Goal: Transaction & Acquisition: Book appointment/travel/reservation

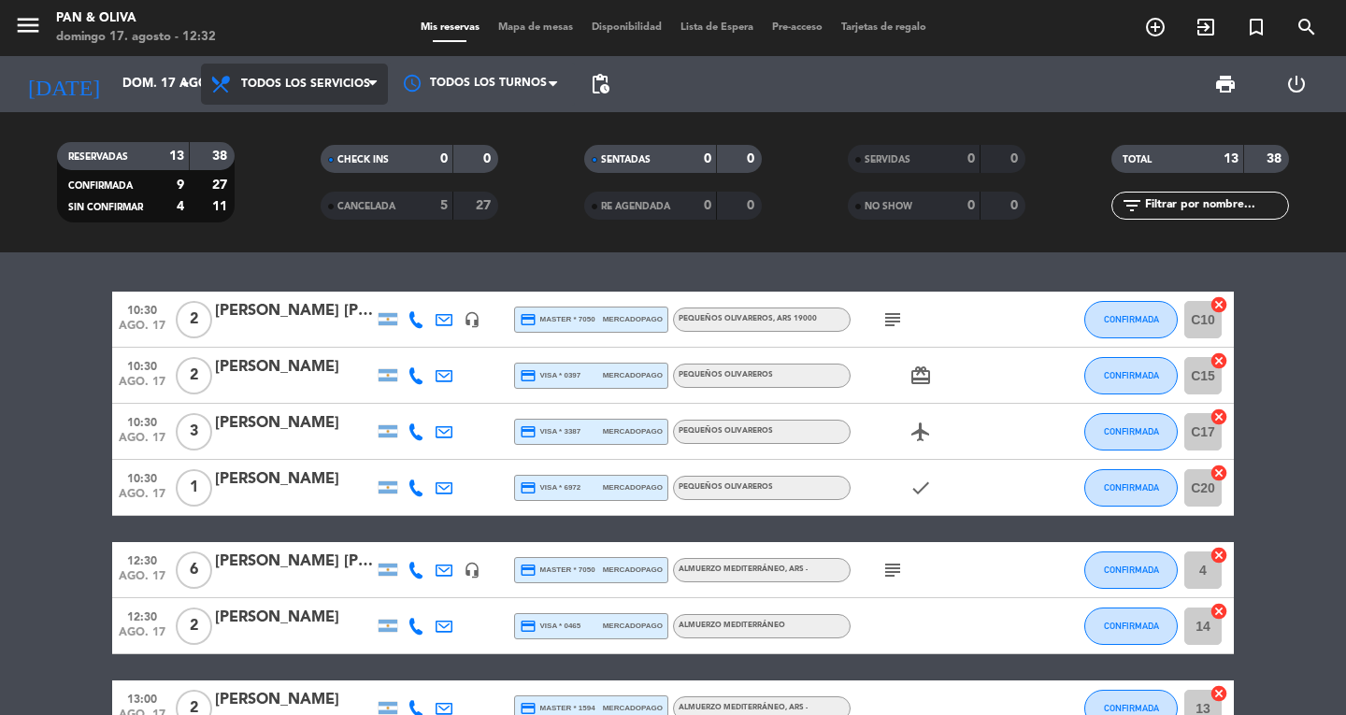
click at [351, 87] on span "Todos los servicios" at bounding box center [305, 84] width 129 height 13
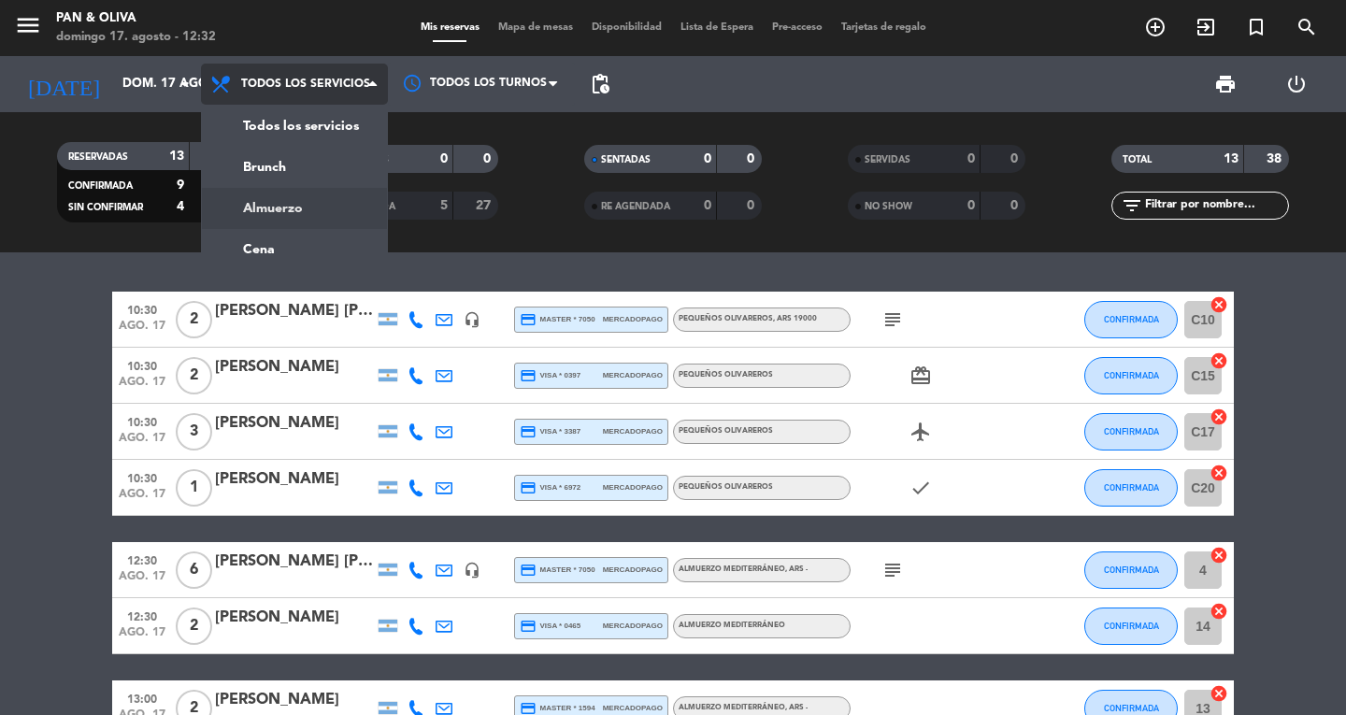
click at [292, 210] on div "menu Pan & [PERSON_NAME] 17. [PERSON_NAME] - 12:32 Mis reservas Mapa de mesas D…" at bounding box center [673, 126] width 1346 height 252
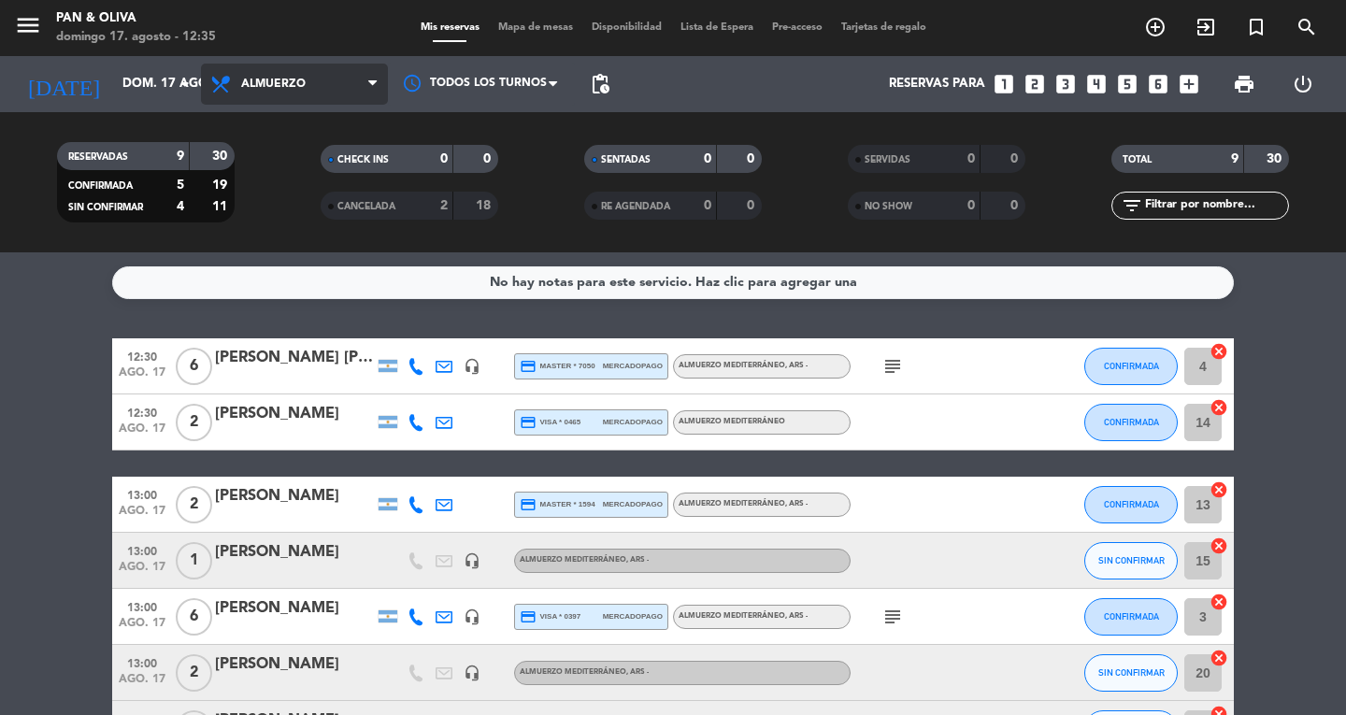
click at [259, 72] on span "Almuerzo" at bounding box center [294, 84] width 187 height 41
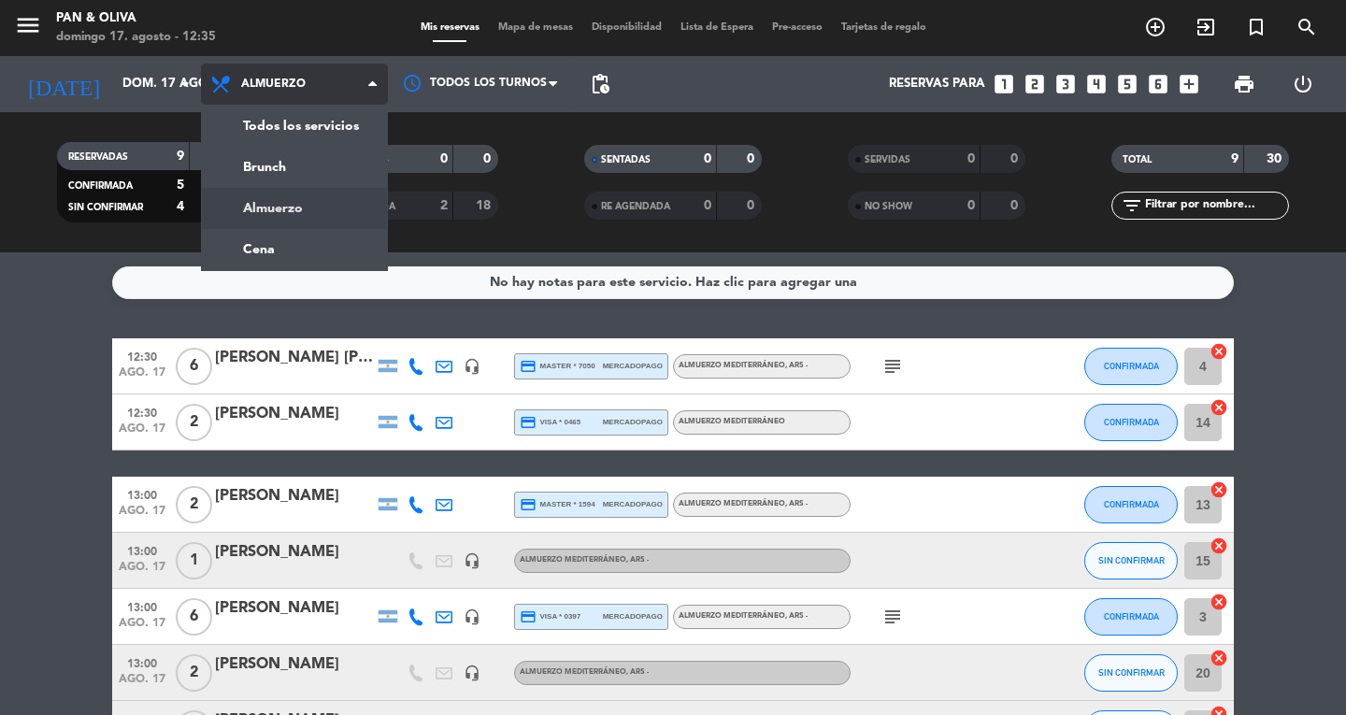
click at [284, 104] on span "Almuerzo" at bounding box center [294, 84] width 187 height 41
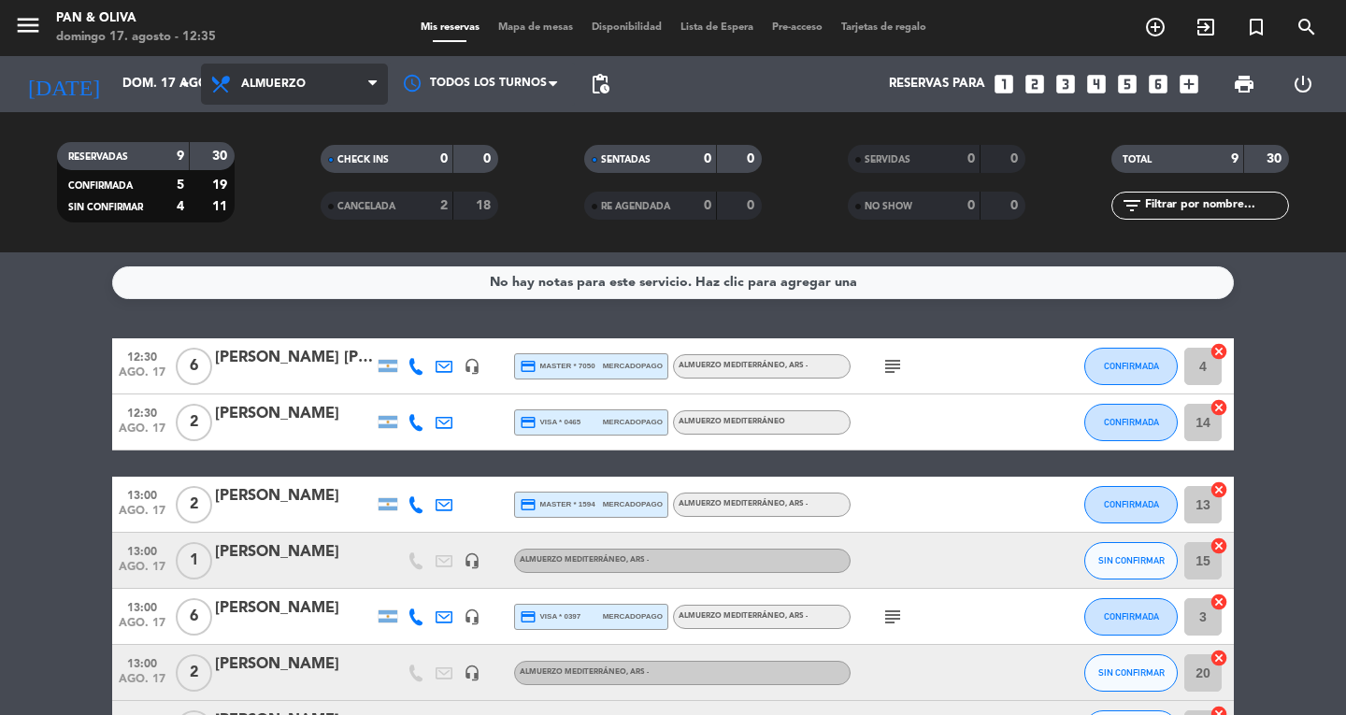
click at [292, 102] on span "Almuerzo" at bounding box center [294, 84] width 187 height 41
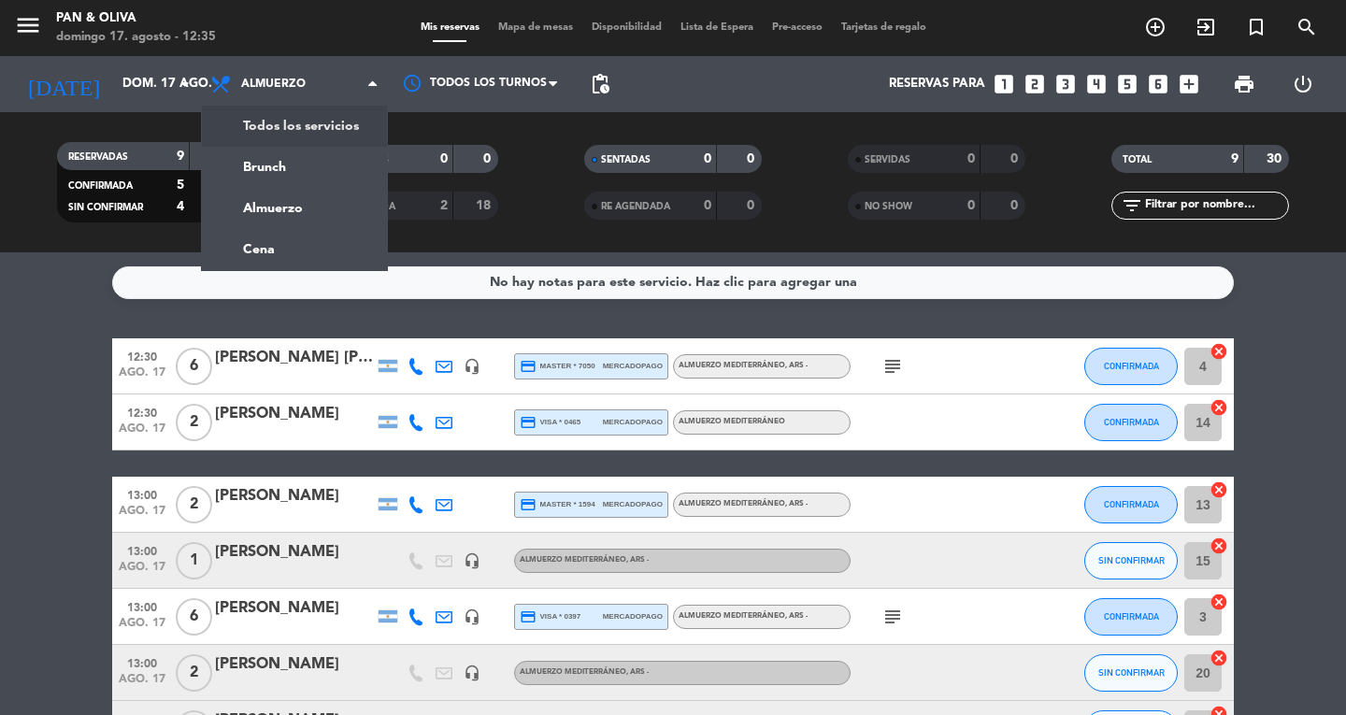
click at [285, 136] on div "menu Pan & [PERSON_NAME] 17. [PERSON_NAME] - 12:35 Mis reservas Mapa de mesas D…" at bounding box center [673, 126] width 1346 height 252
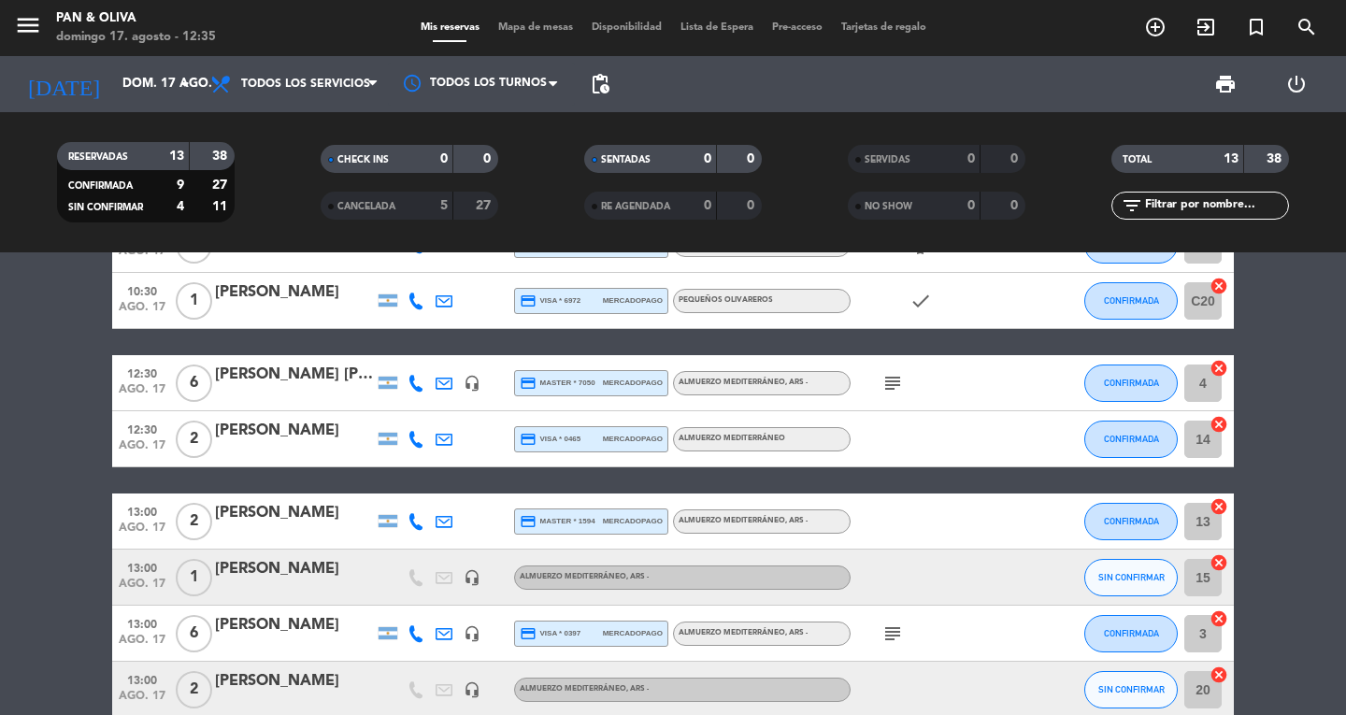
scroll to position [478, 0]
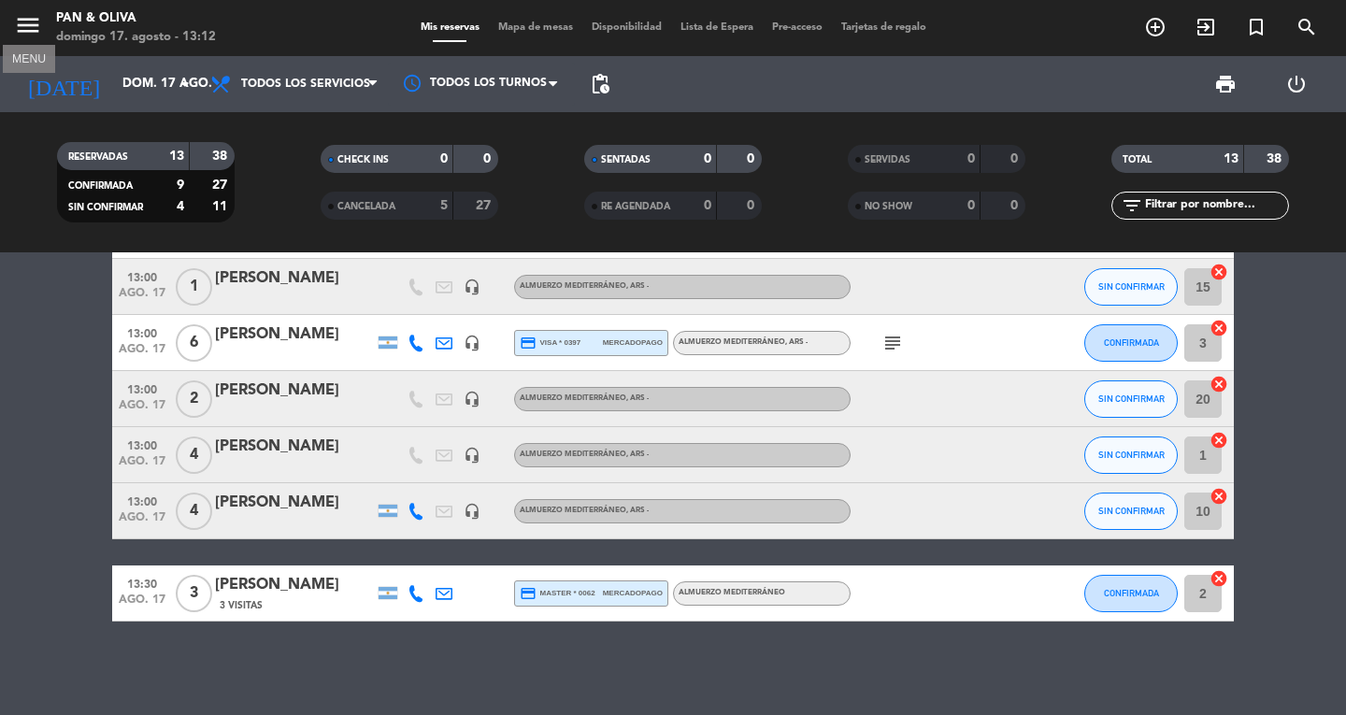
click at [35, 39] on icon "menu" at bounding box center [28, 25] width 28 height 28
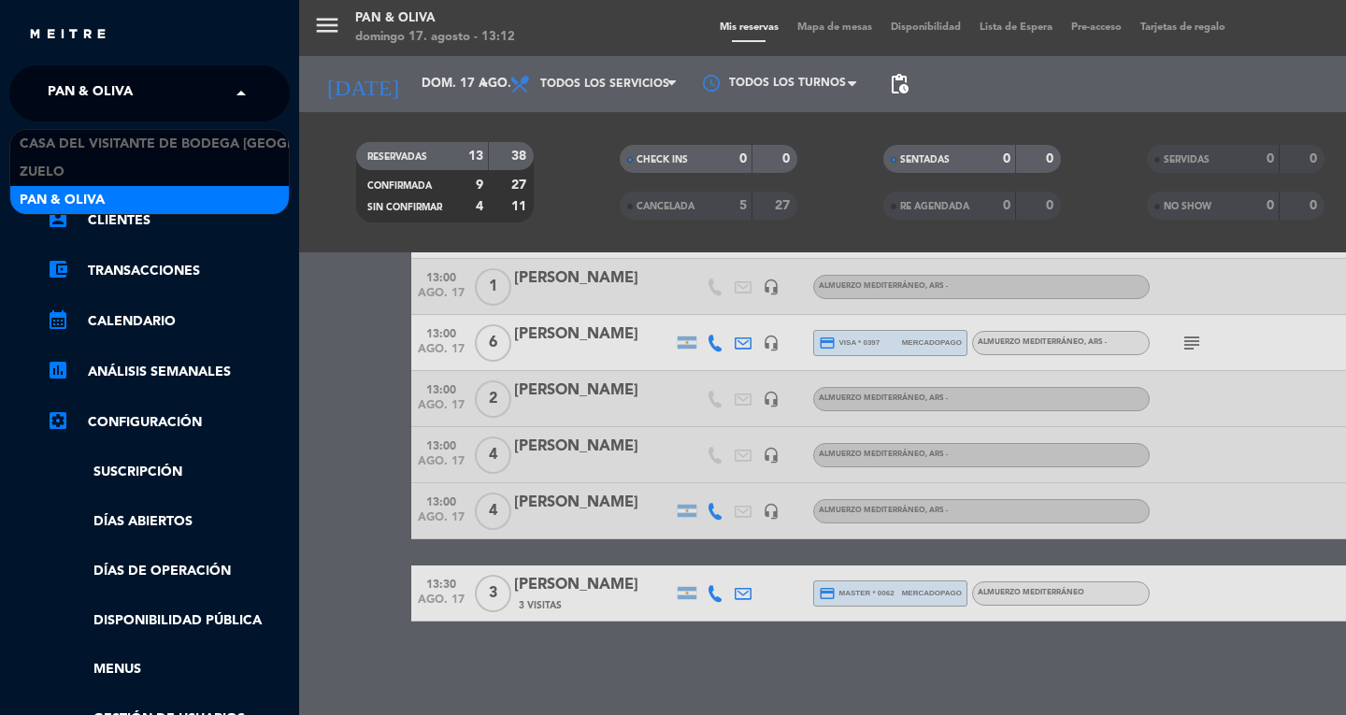
drag, startPoint x: 70, startPoint y: 93, endPoint x: 67, endPoint y: 120, distance: 27.3
click at [70, 93] on span "Pan & Oliva" at bounding box center [90, 93] width 85 height 39
click at [64, 190] on span "Pan & Oliva" at bounding box center [62, 201] width 85 height 22
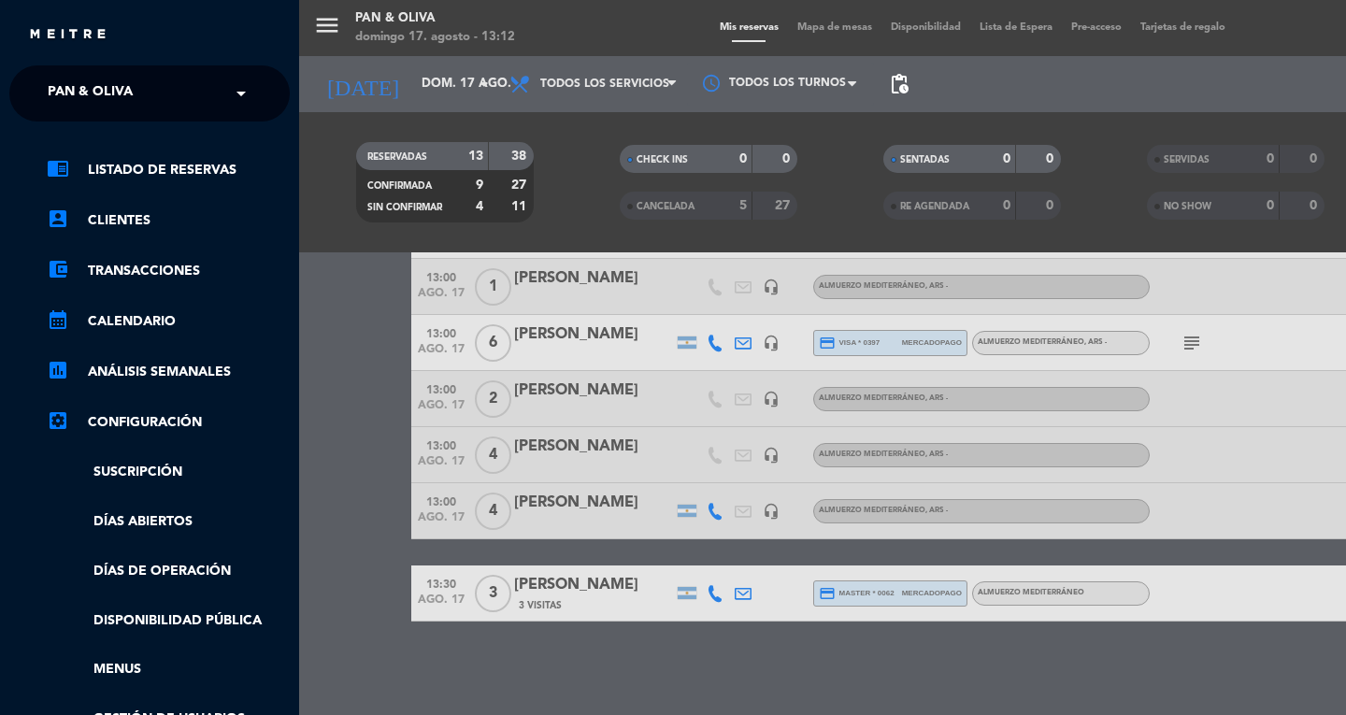
click at [93, 77] on span "Pan & Oliva" at bounding box center [90, 93] width 85 height 39
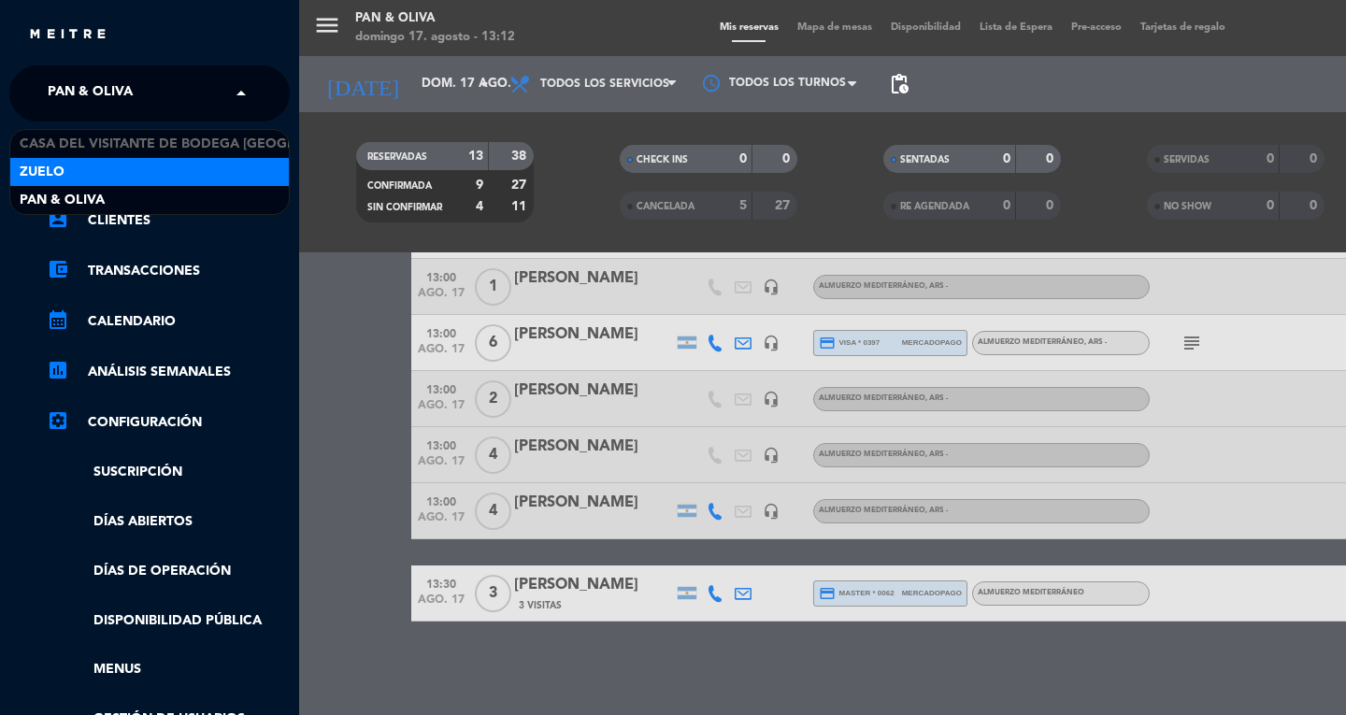
click at [65, 168] on div "Zuelo" at bounding box center [149, 172] width 279 height 28
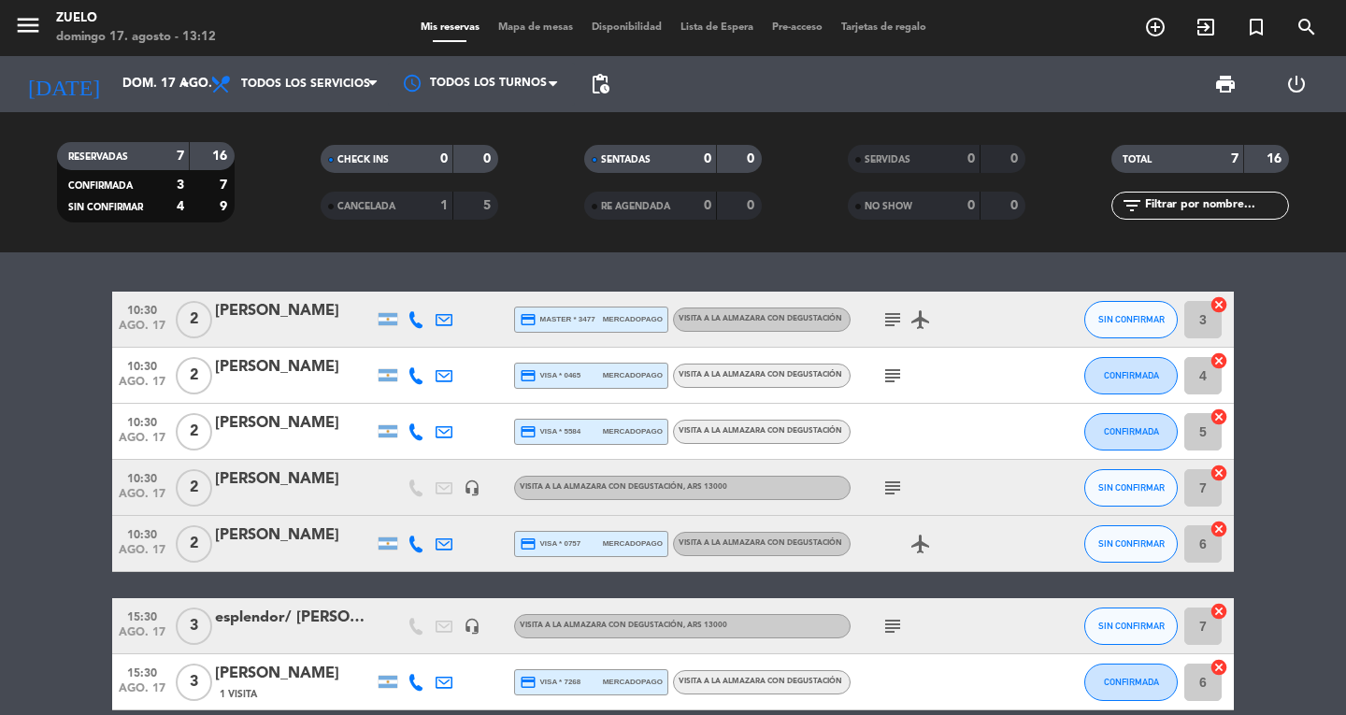
scroll to position [89, 0]
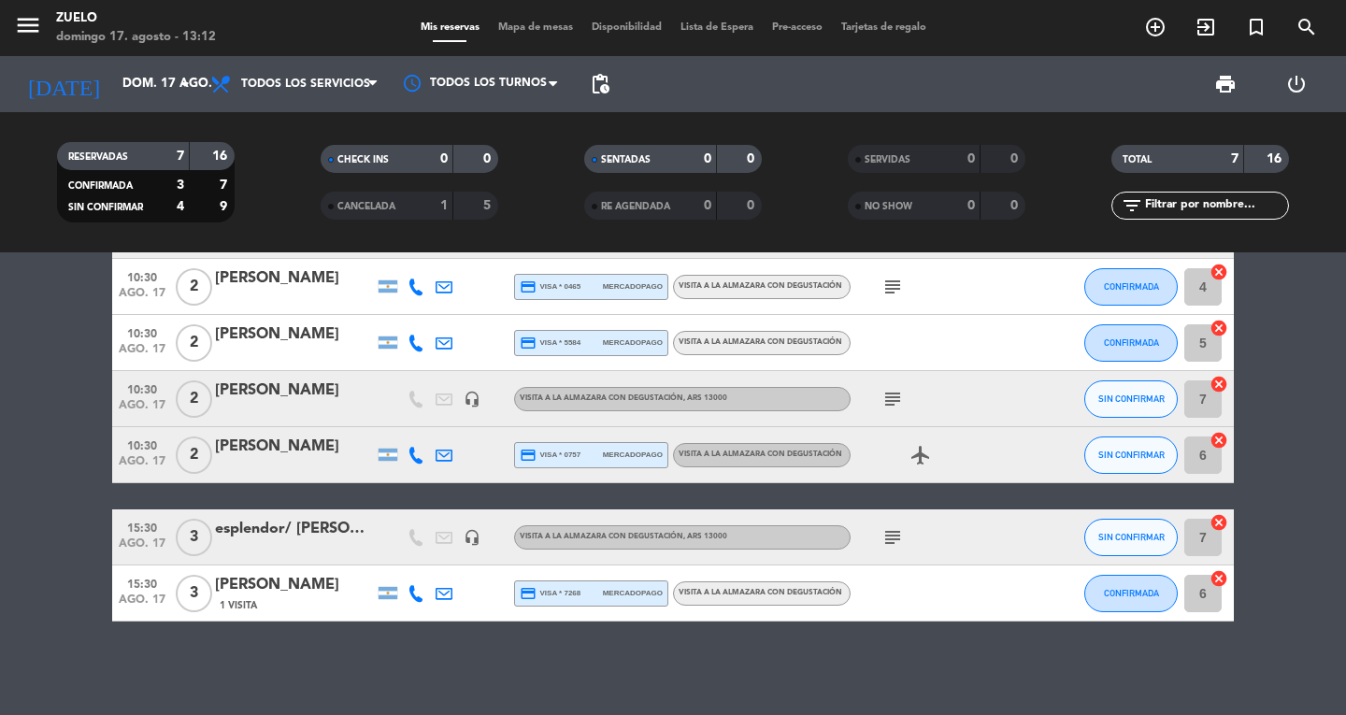
click at [886, 538] on icon "subject" at bounding box center [893, 537] width 22 height 22
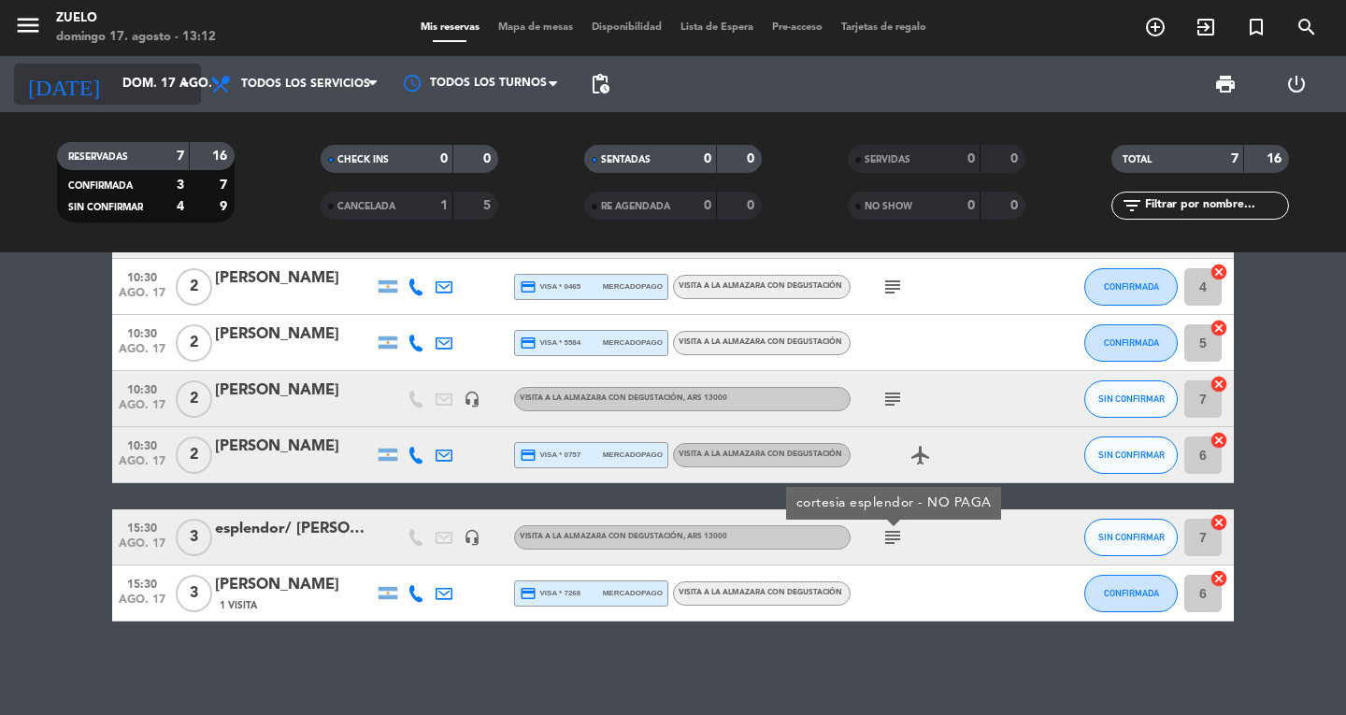
click at [144, 79] on input "dom. 17 ago." at bounding box center [195, 84] width 165 height 34
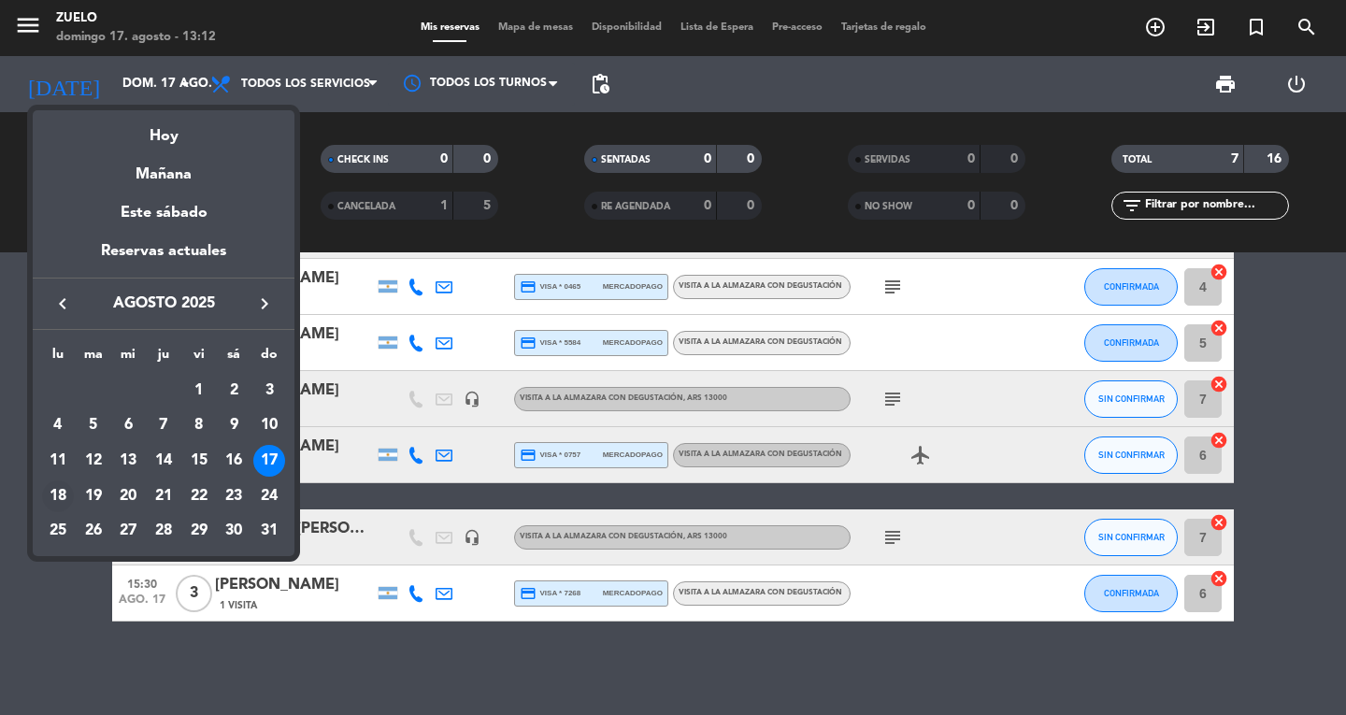
click at [58, 503] on div "18" at bounding box center [58, 497] width 32 height 32
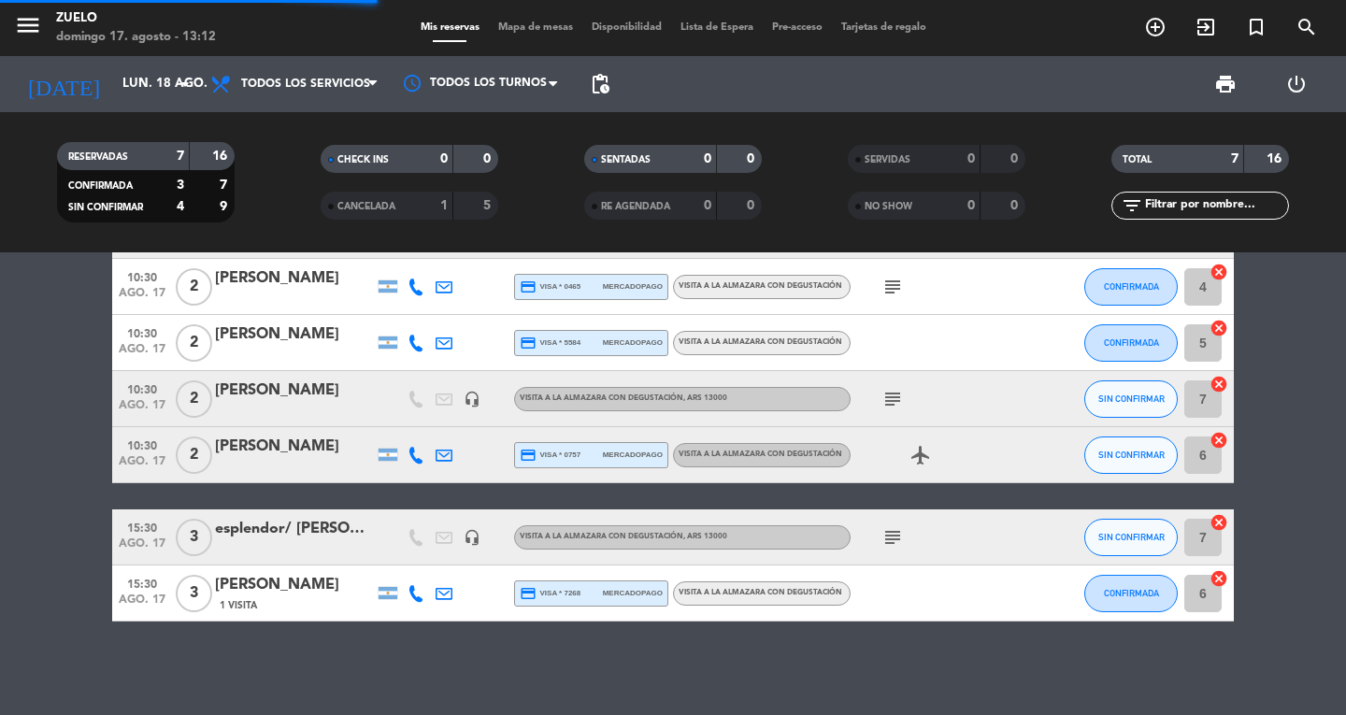
scroll to position [0, 0]
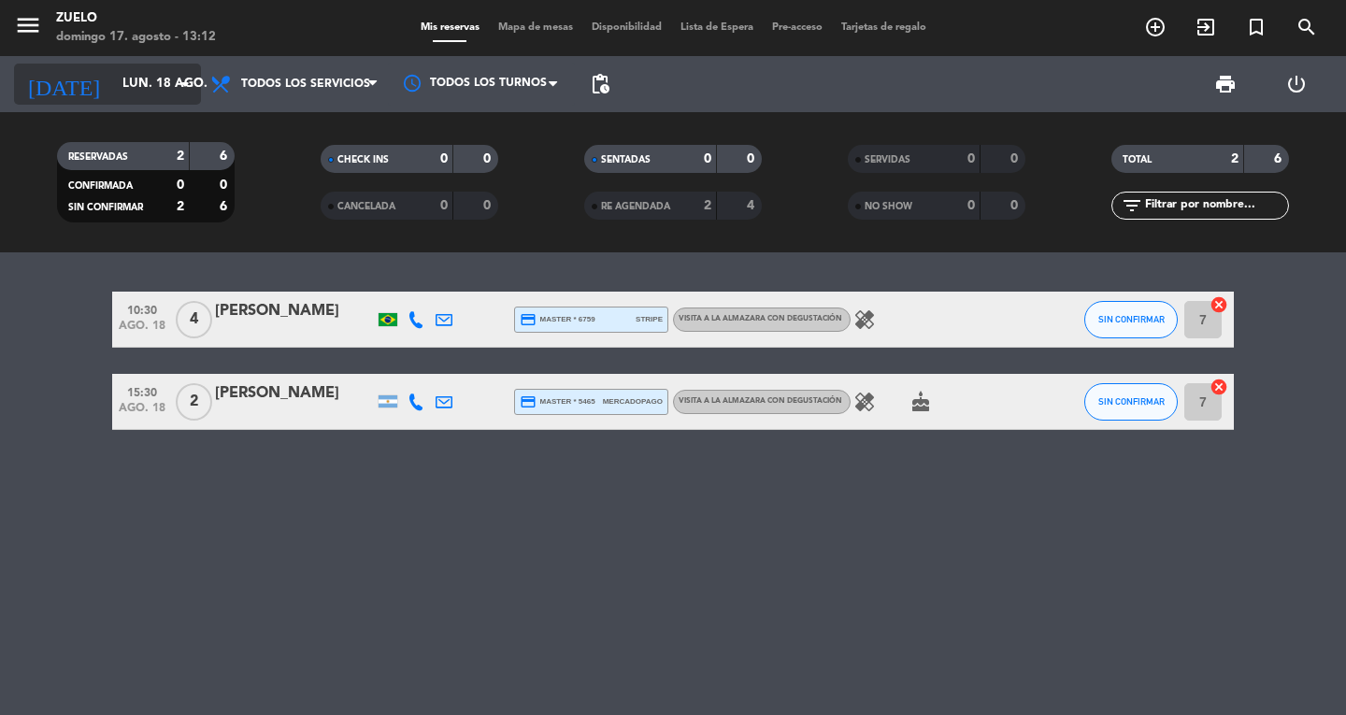
click at [195, 81] on icon "arrow_drop_down" at bounding box center [185, 84] width 22 height 22
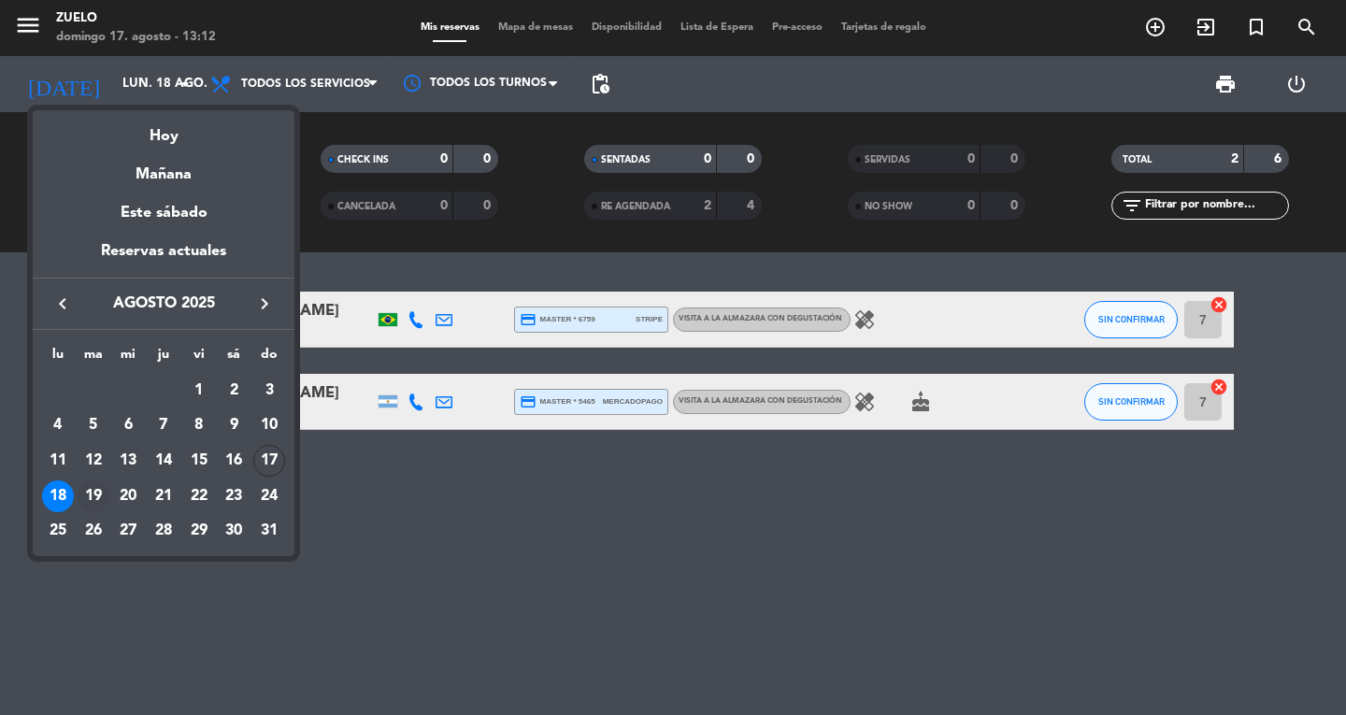
click at [77, 495] on td "19" at bounding box center [94, 497] width 36 height 36
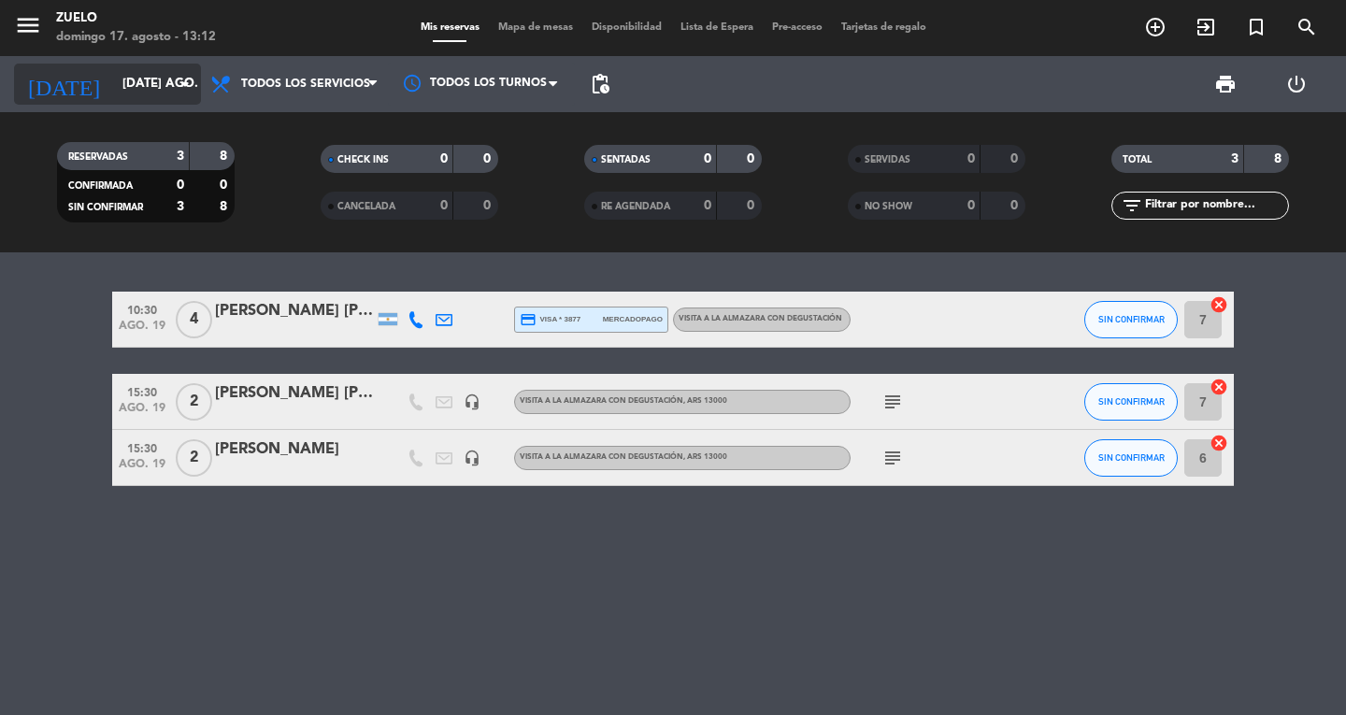
click at [114, 93] on input "[DATE] ago." at bounding box center [195, 84] width 165 height 34
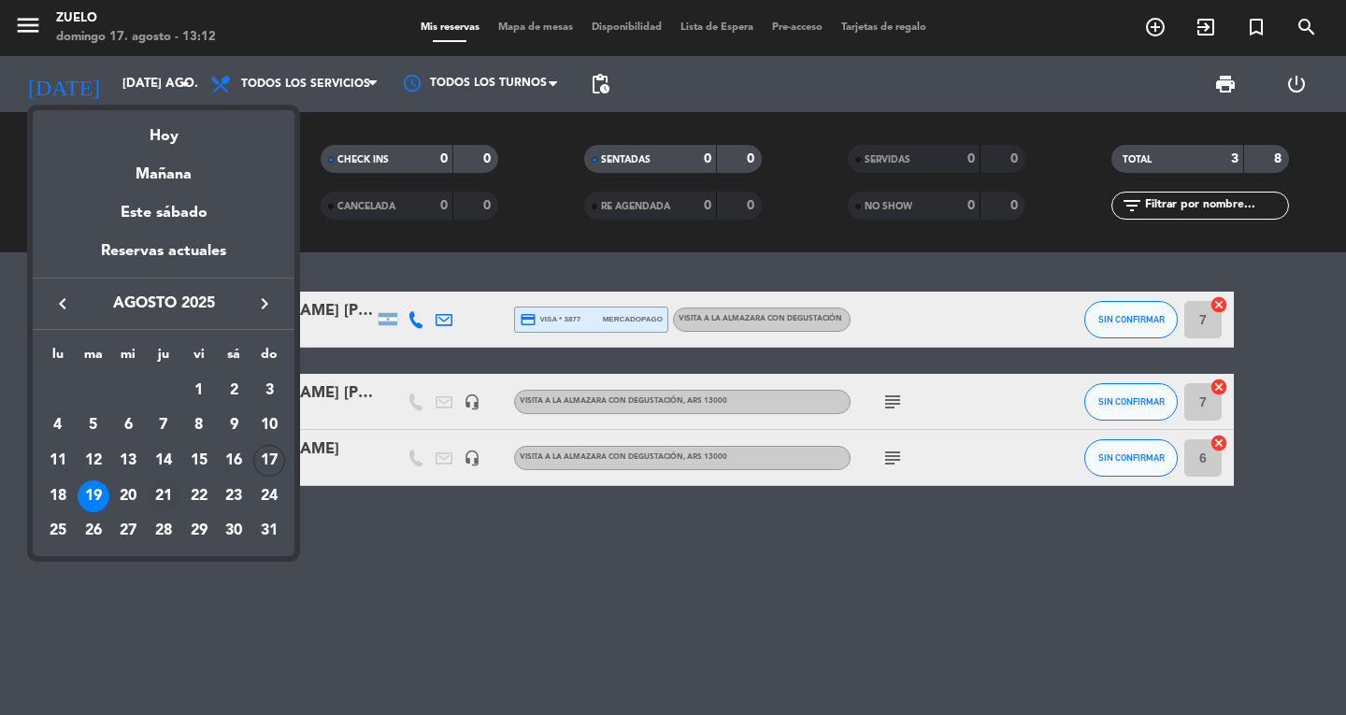
click at [166, 488] on div "21" at bounding box center [164, 497] width 32 height 32
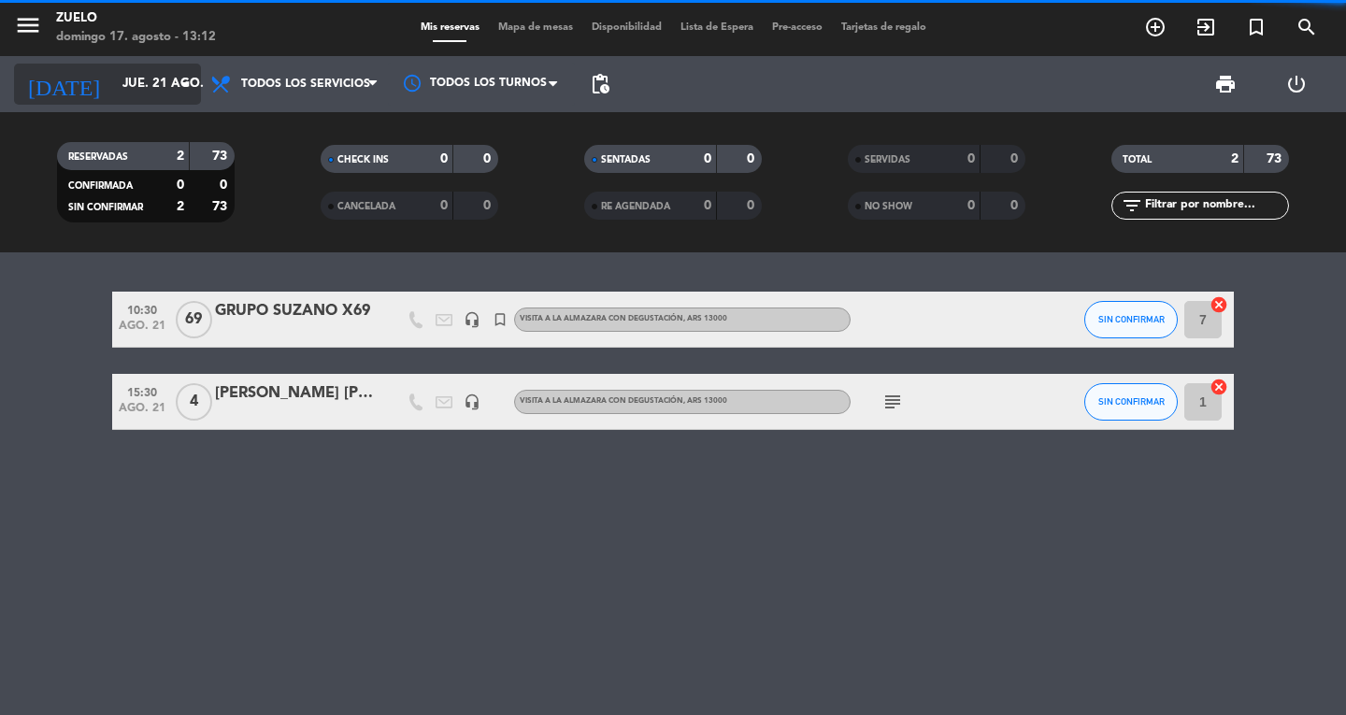
click at [138, 73] on input "jue. 21 ago." at bounding box center [195, 84] width 165 height 34
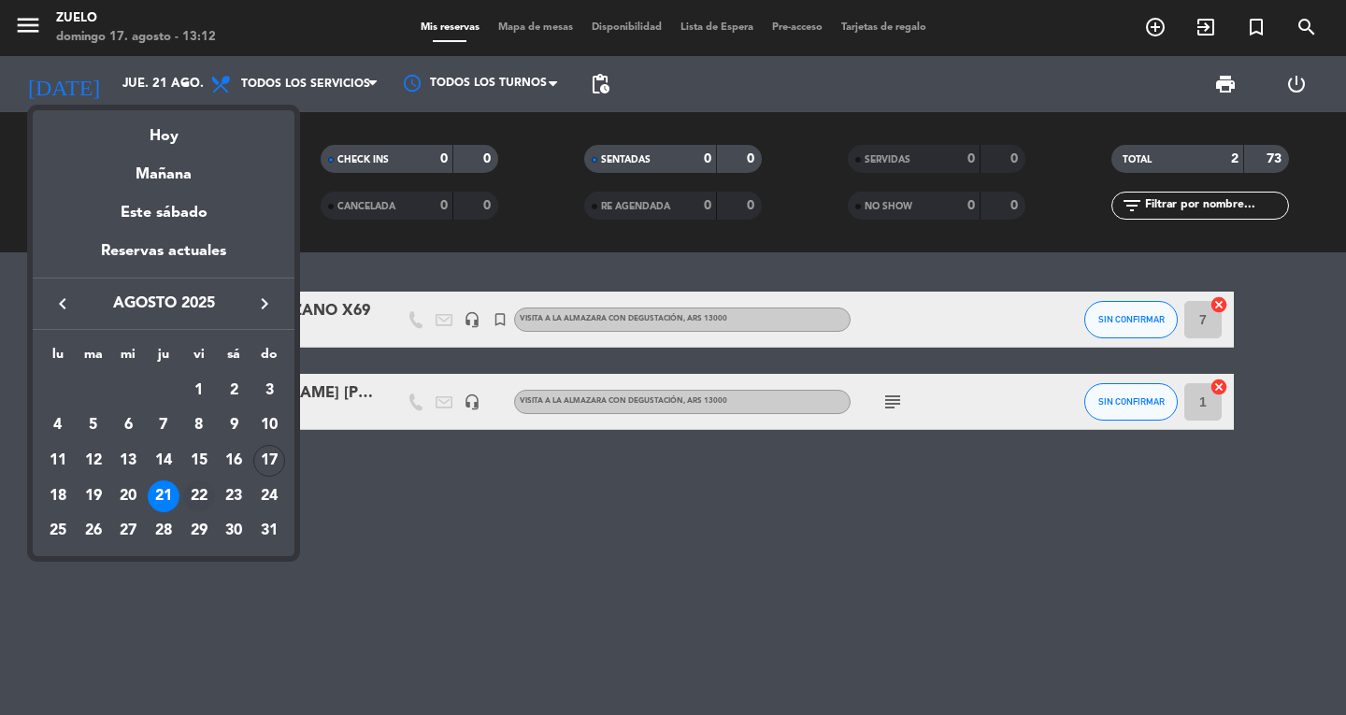
click at [196, 496] on div "22" at bounding box center [199, 497] width 32 height 32
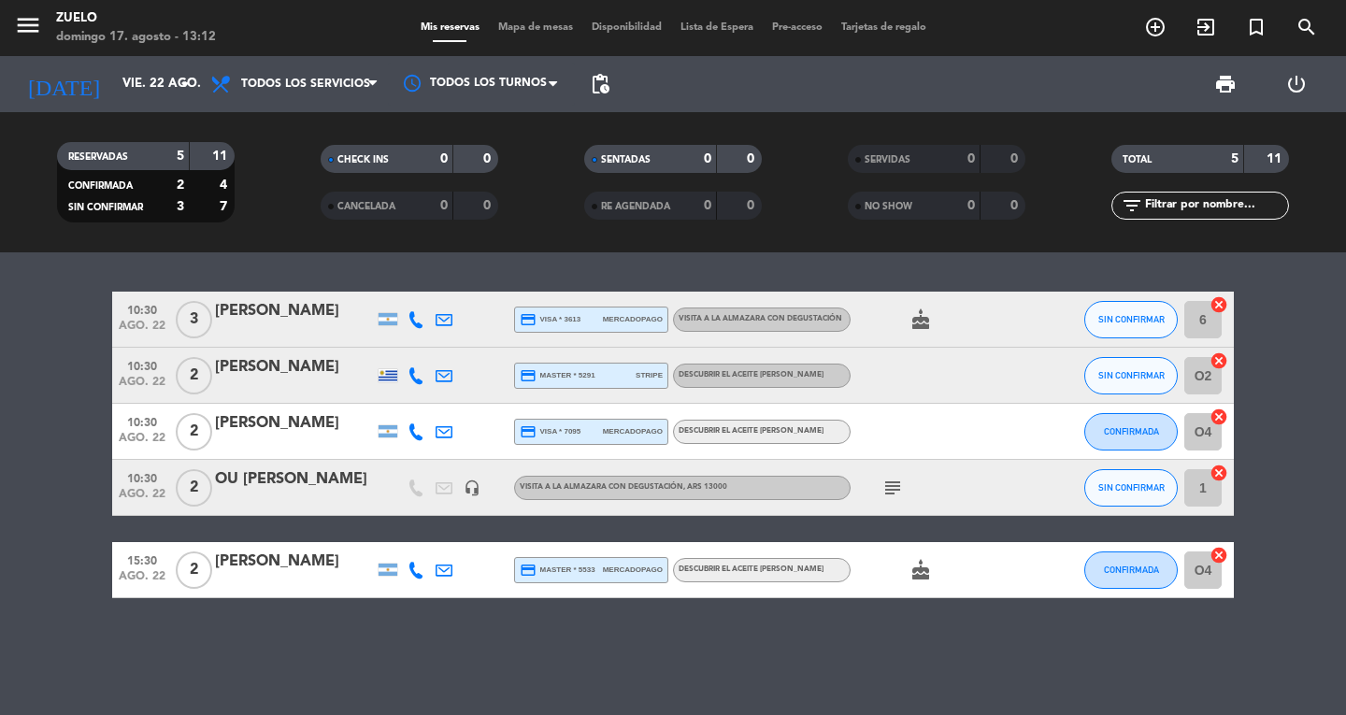
click at [134, 62] on div "[DATE] vie. 22 ago. arrow_drop_down" at bounding box center [107, 84] width 187 height 56
click at [134, 64] on div "[DATE] vie. 22 ago. arrow_drop_down" at bounding box center [107, 84] width 187 height 56
click at [134, 66] on div "[DATE] vie. 22 ago. arrow_drop_down" at bounding box center [107, 84] width 187 height 41
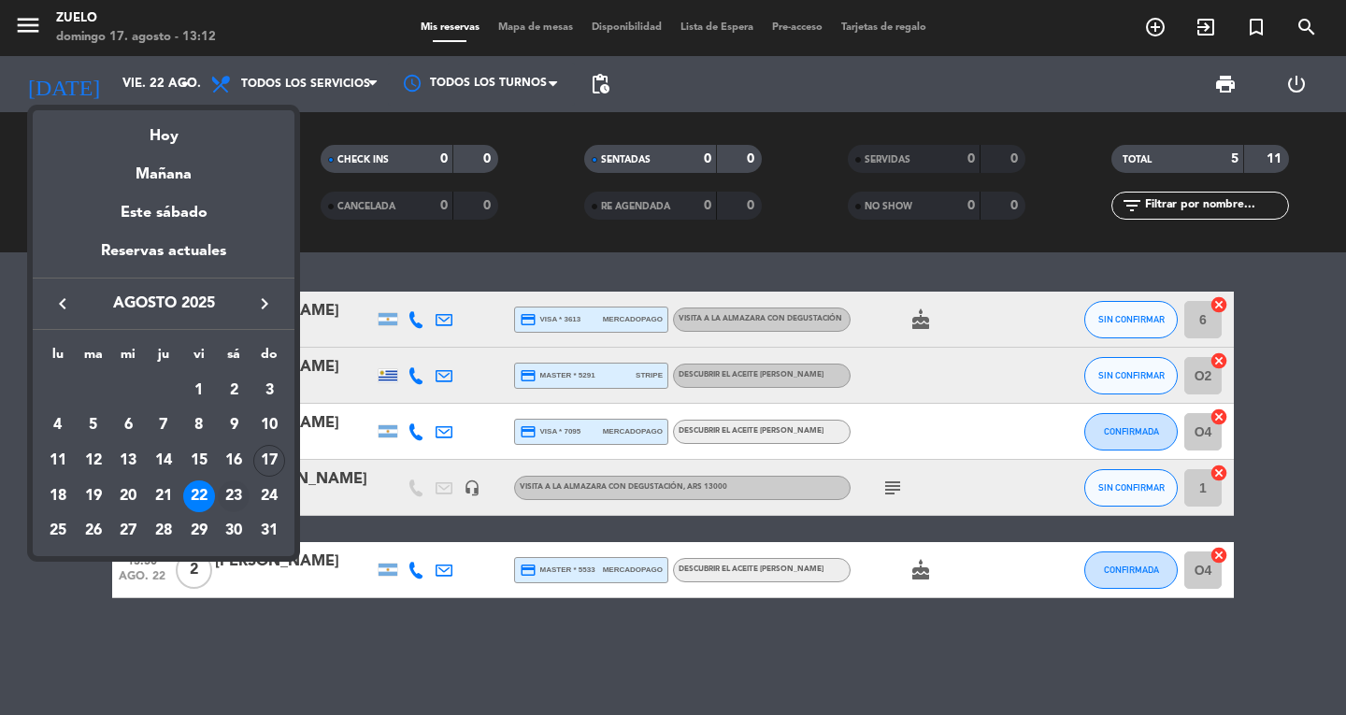
click at [236, 503] on div "23" at bounding box center [234, 497] width 32 height 32
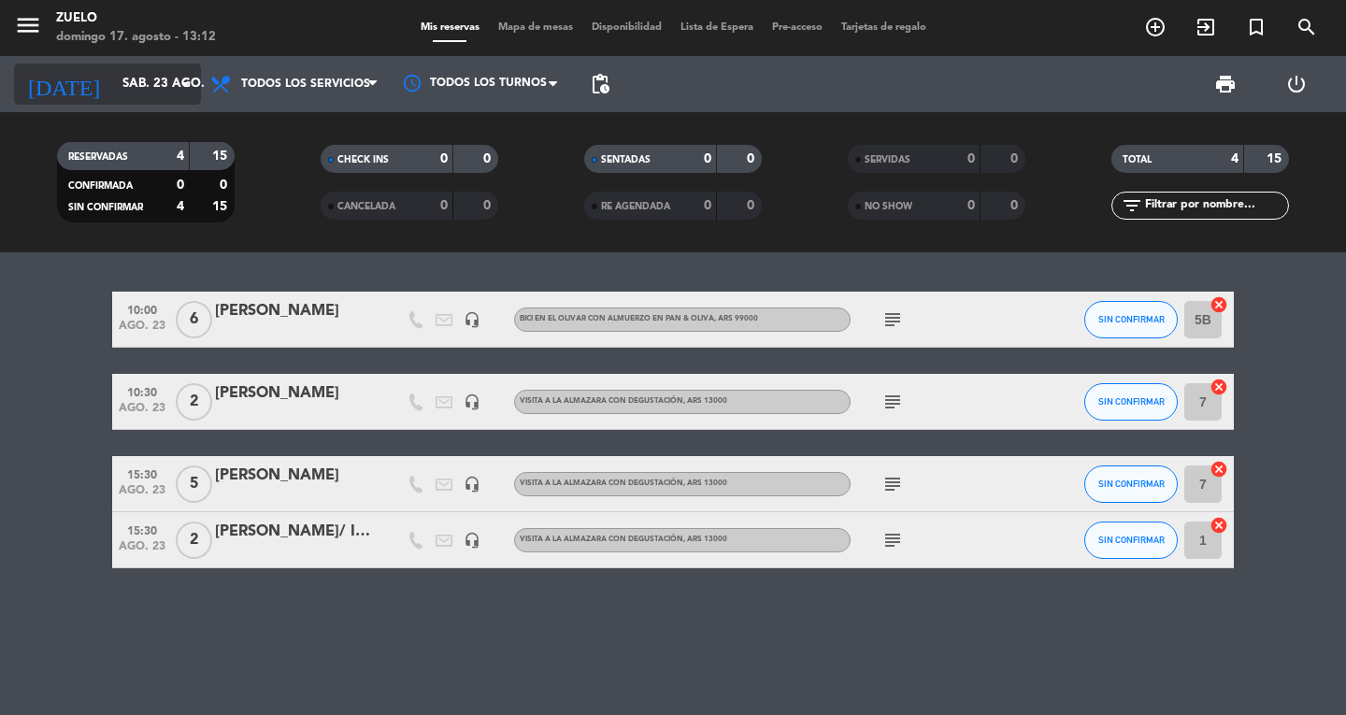
click at [158, 87] on input "sáb. 23 ago." at bounding box center [195, 84] width 165 height 34
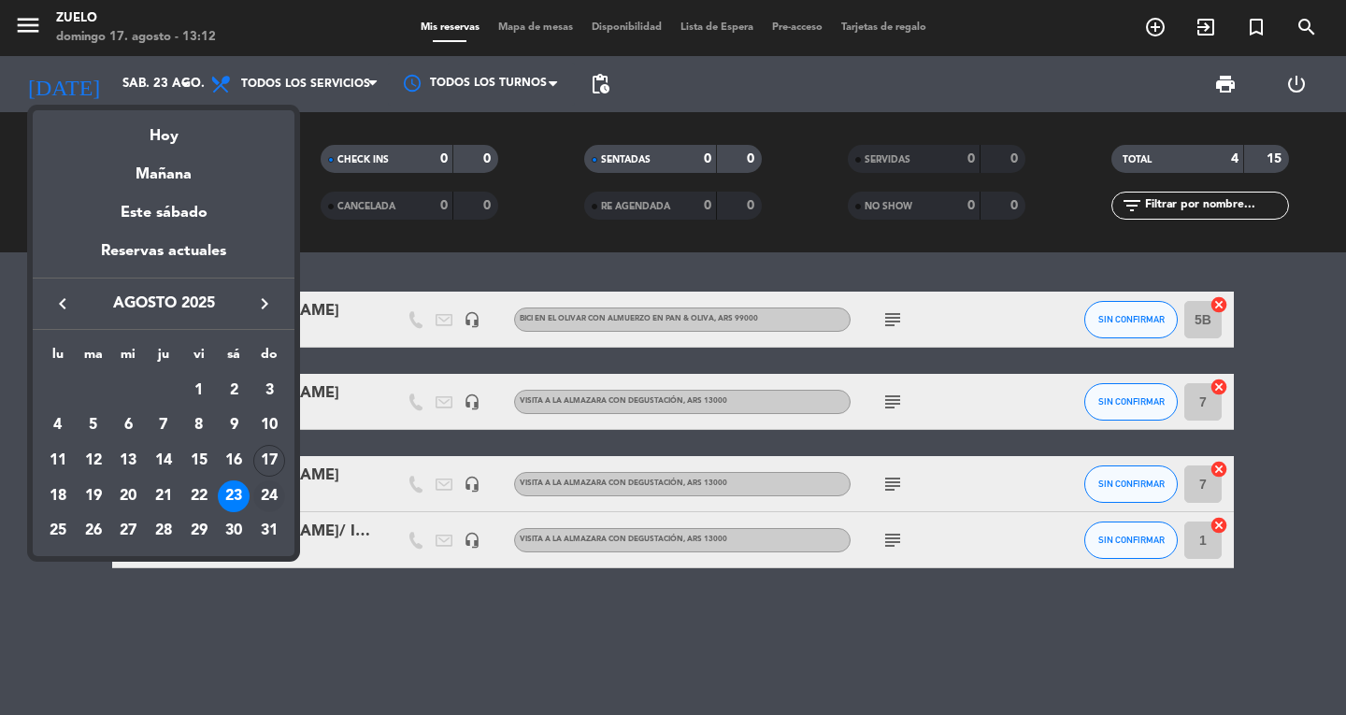
click at [272, 499] on div "24" at bounding box center [269, 497] width 32 height 32
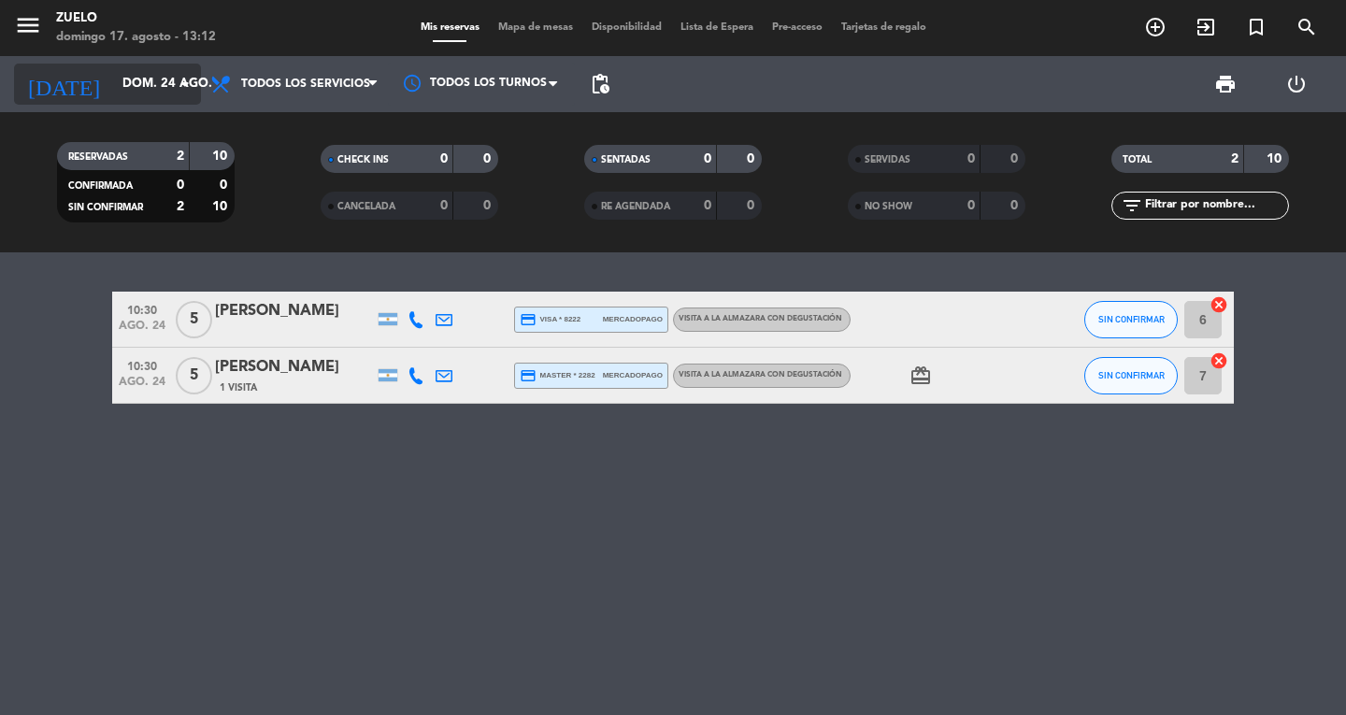
click at [170, 76] on input "dom. 24 ago." at bounding box center [195, 84] width 165 height 34
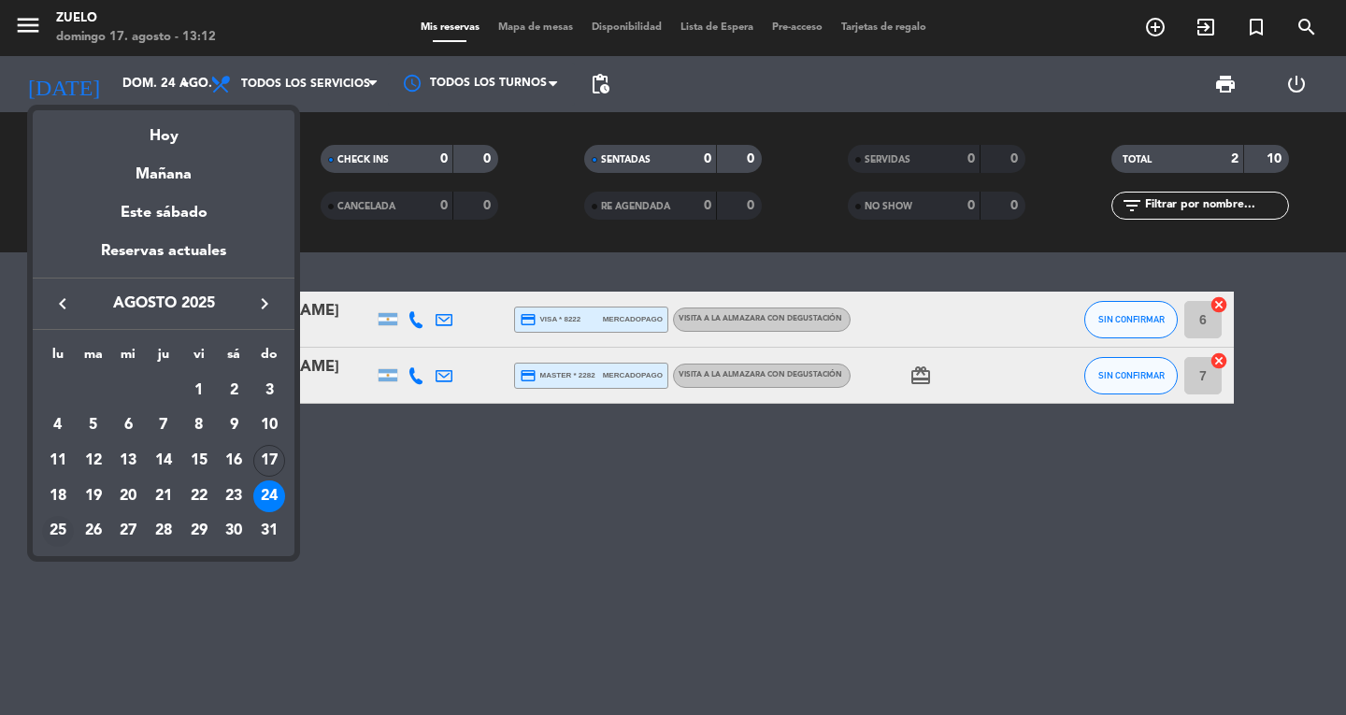
click at [47, 532] on div "25" at bounding box center [58, 532] width 32 height 32
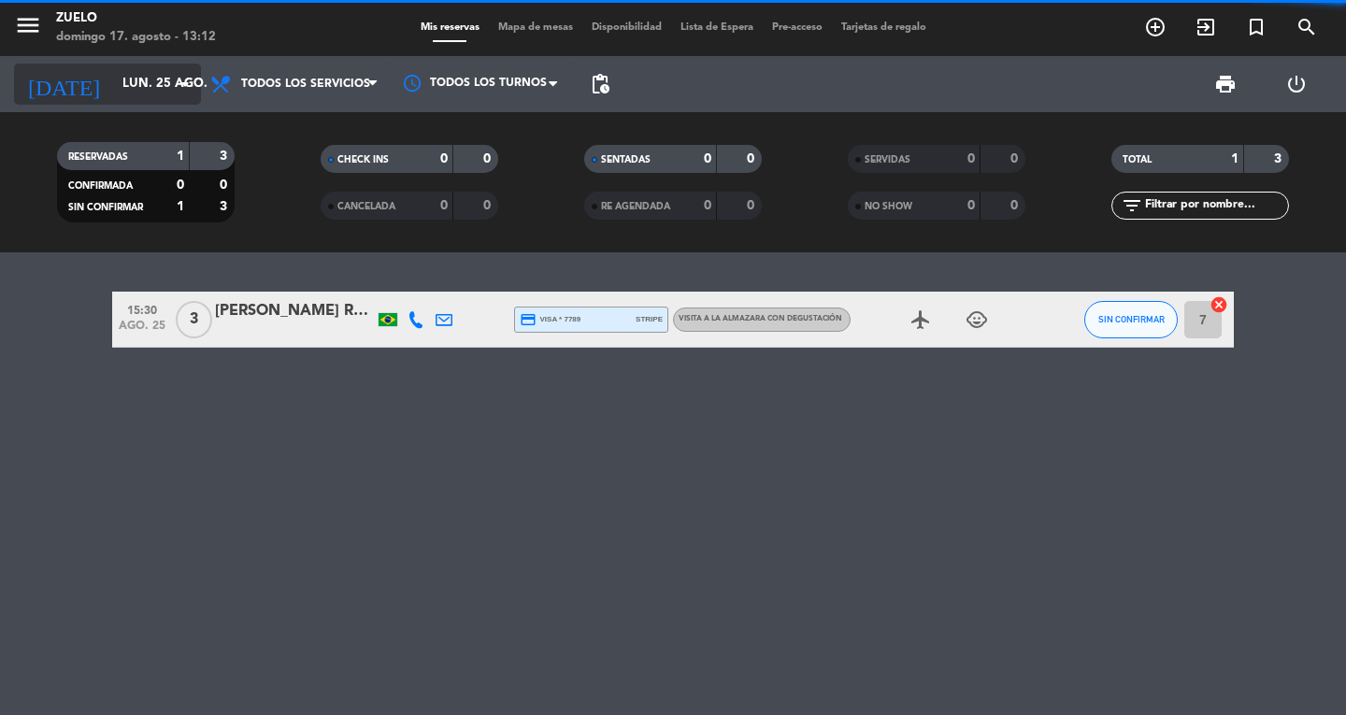
click at [150, 93] on input "lun. 25 ago." at bounding box center [195, 84] width 165 height 34
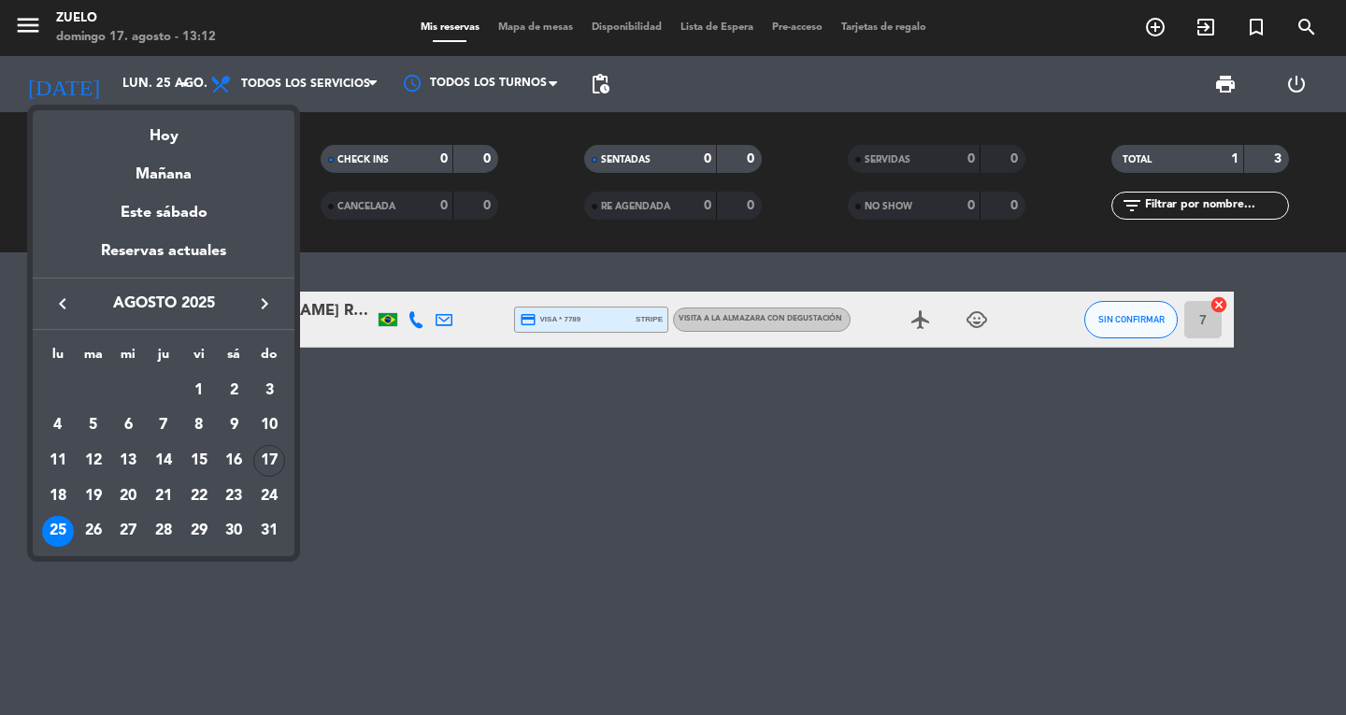
click at [92, 530] on div "26" at bounding box center [94, 532] width 32 height 32
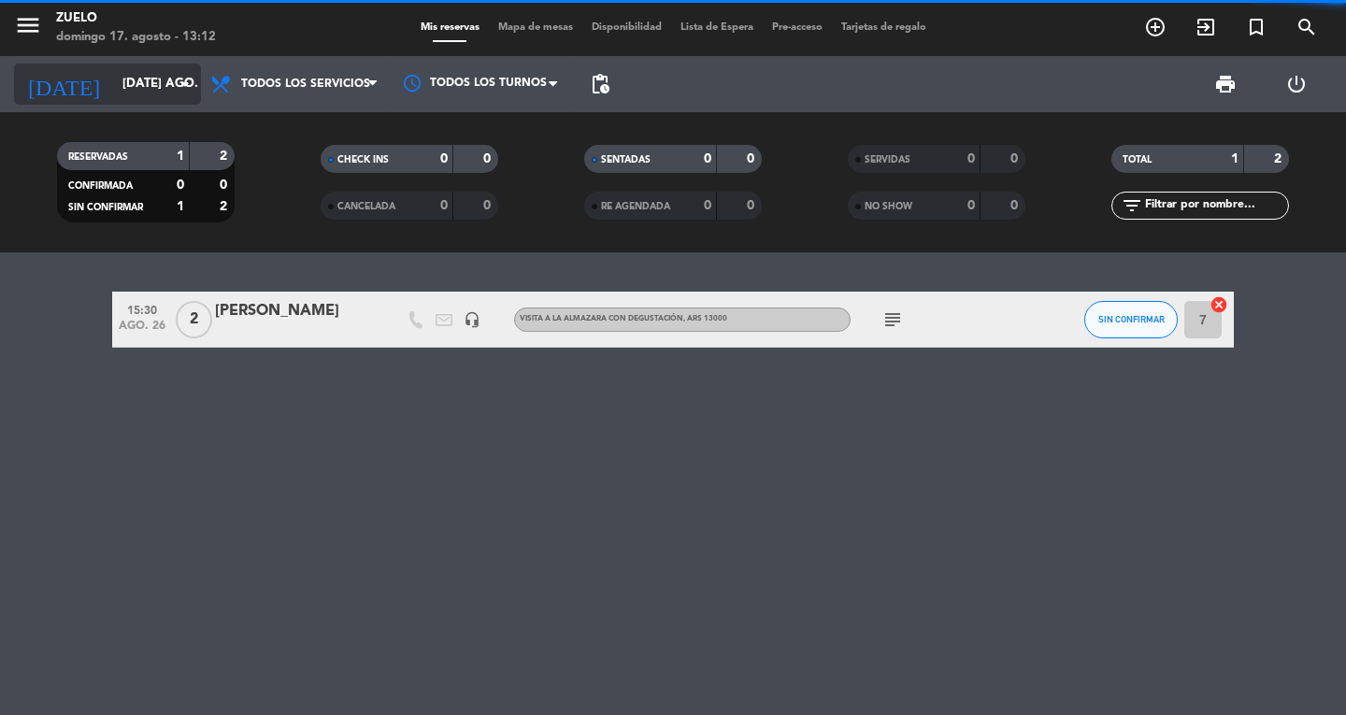
click at [179, 68] on input "[DATE] ago." at bounding box center [195, 84] width 165 height 34
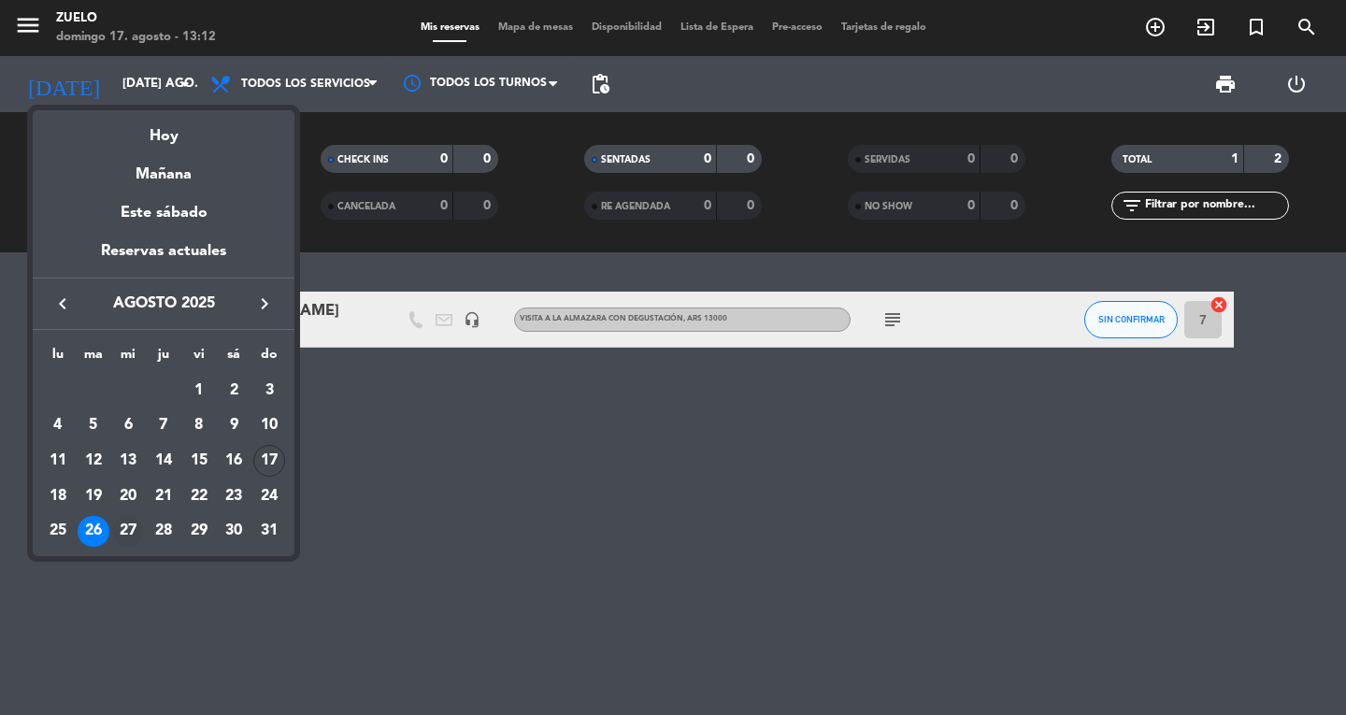
click at [122, 526] on div "27" at bounding box center [128, 532] width 32 height 32
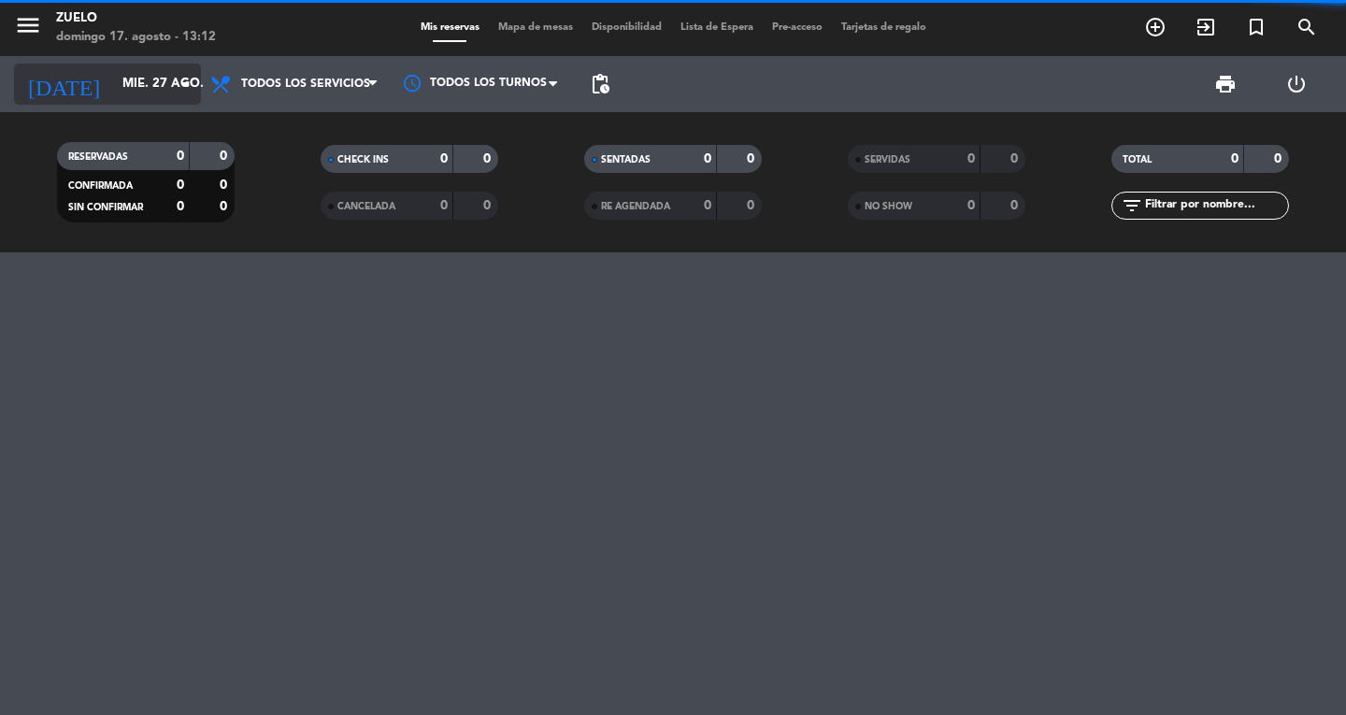
click at [138, 81] on input "mié. 27 ago." at bounding box center [195, 84] width 165 height 34
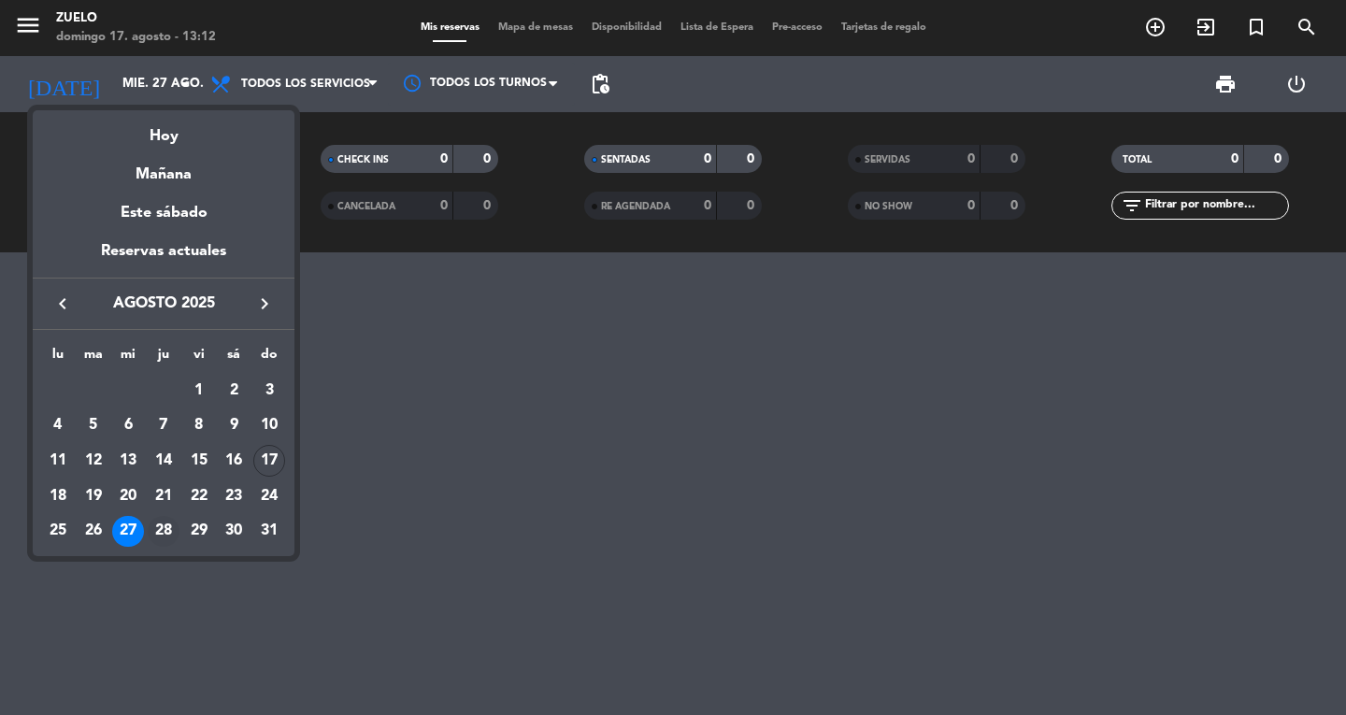
click at [165, 531] on div "28" at bounding box center [164, 532] width 32 height 32
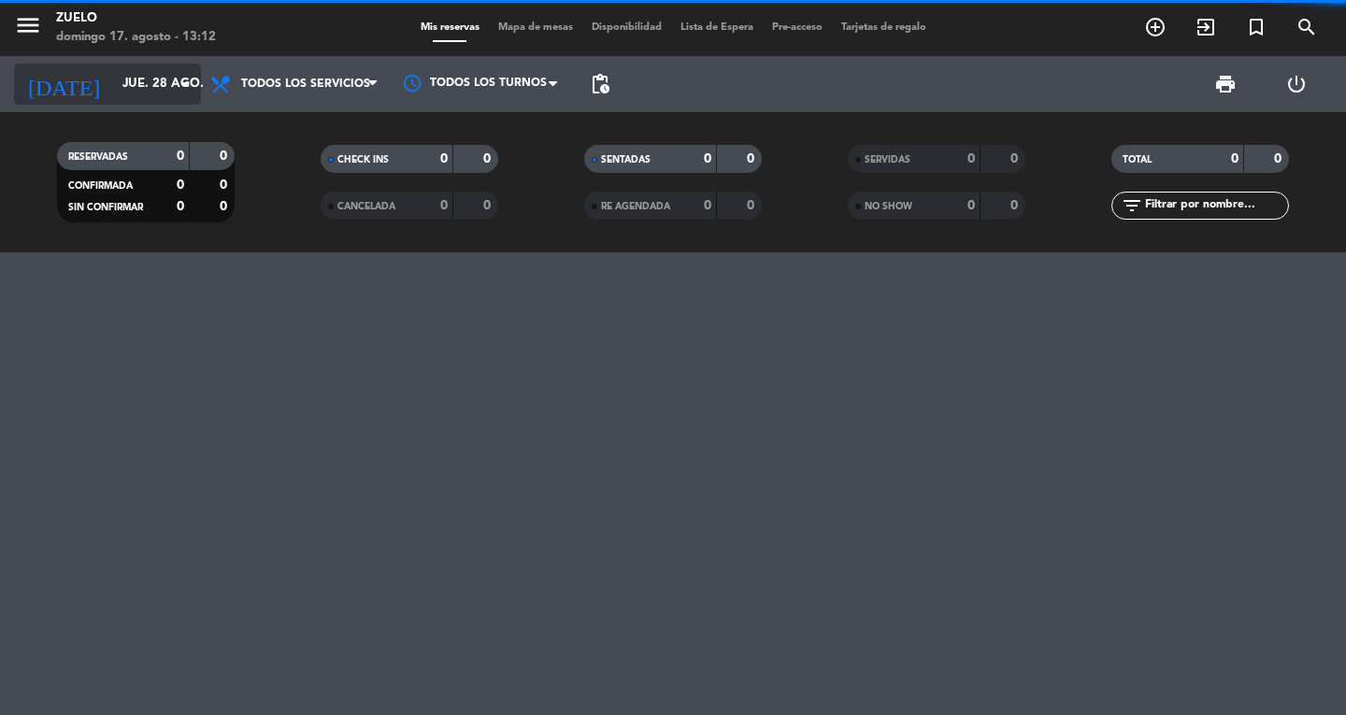
click at [113, 82] on input "jue. 28 ago." at bounding box center [195, 84] width 165 height 34
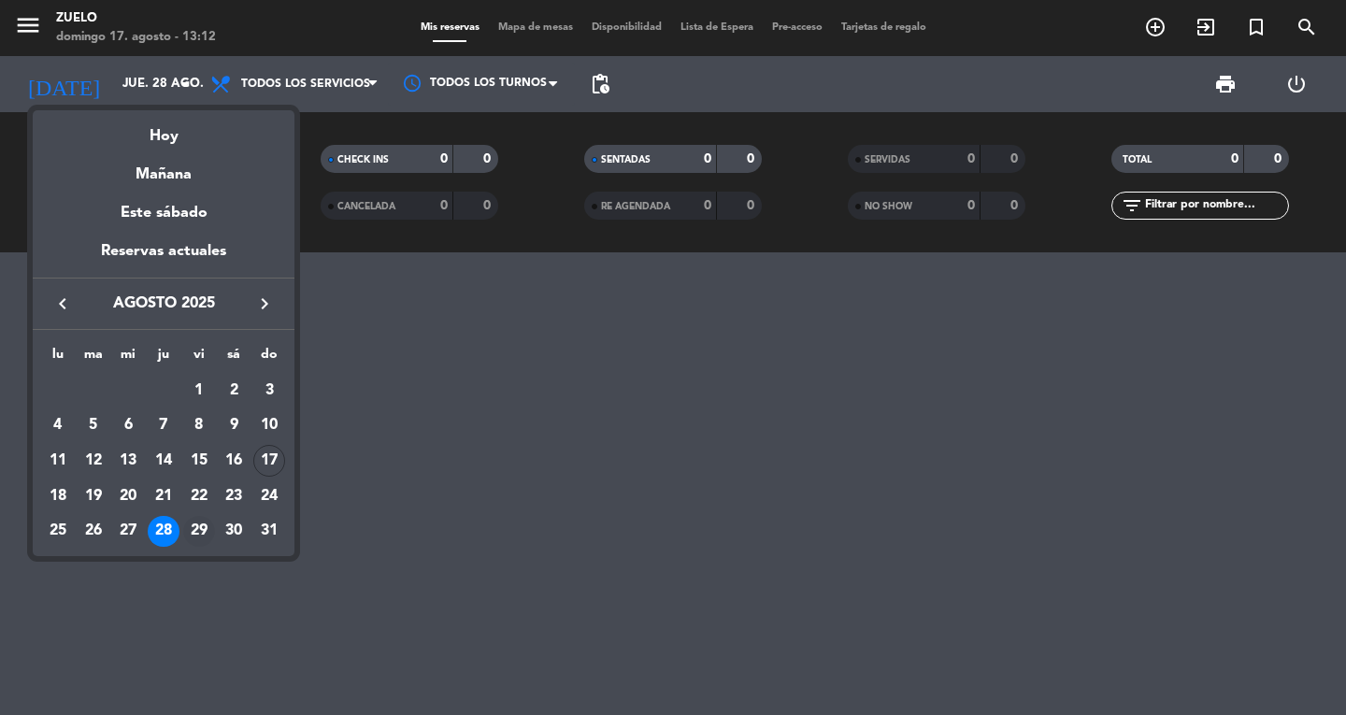
click at [197, 535] on div "29" at bounding box center [199, 532] width 32 height 32
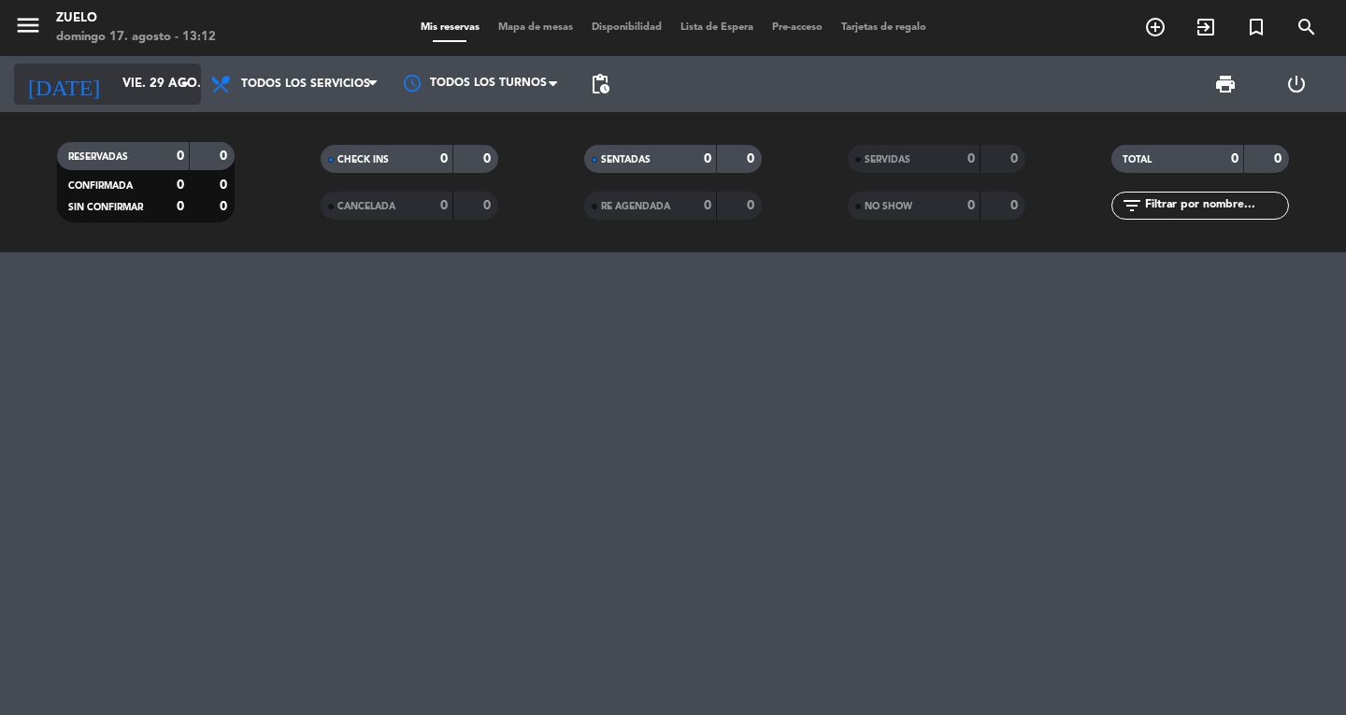
click at [116, 65] on div "[DATE] vie. 29 ago. arrow_drop_down" at bounding box center [107, 84] width 187 height 41
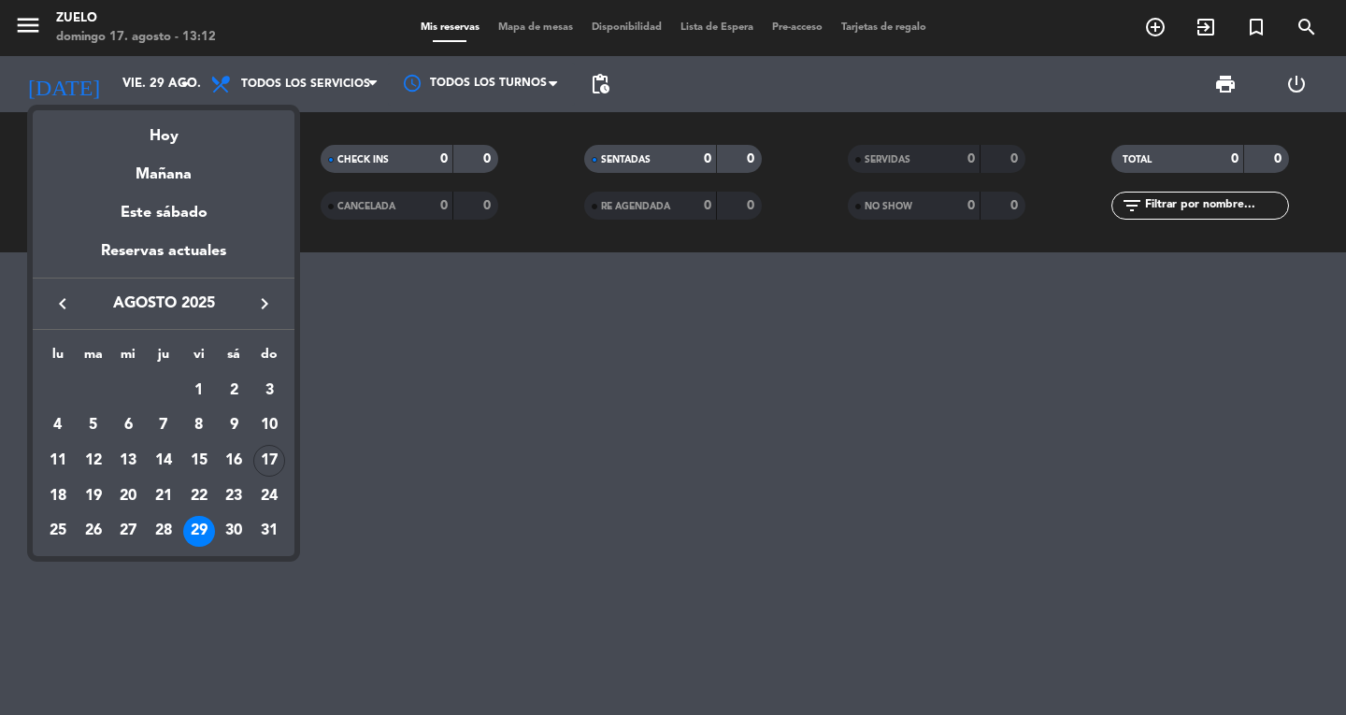
click at [234, 518] on div "30" at bounding box center [234, 532] width 32 height 32
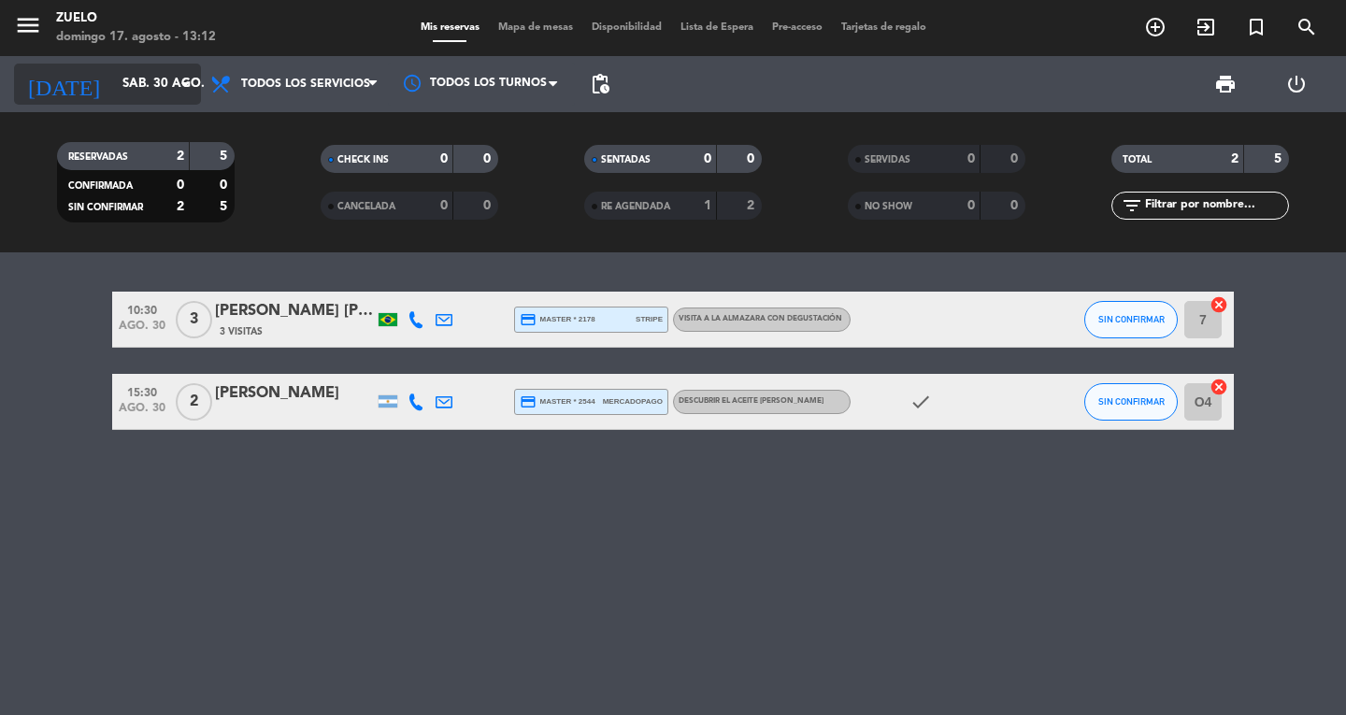
click at [132, 74] on input "sáb. 30 ago." at bounding box center [195, 84] width 165 height 34
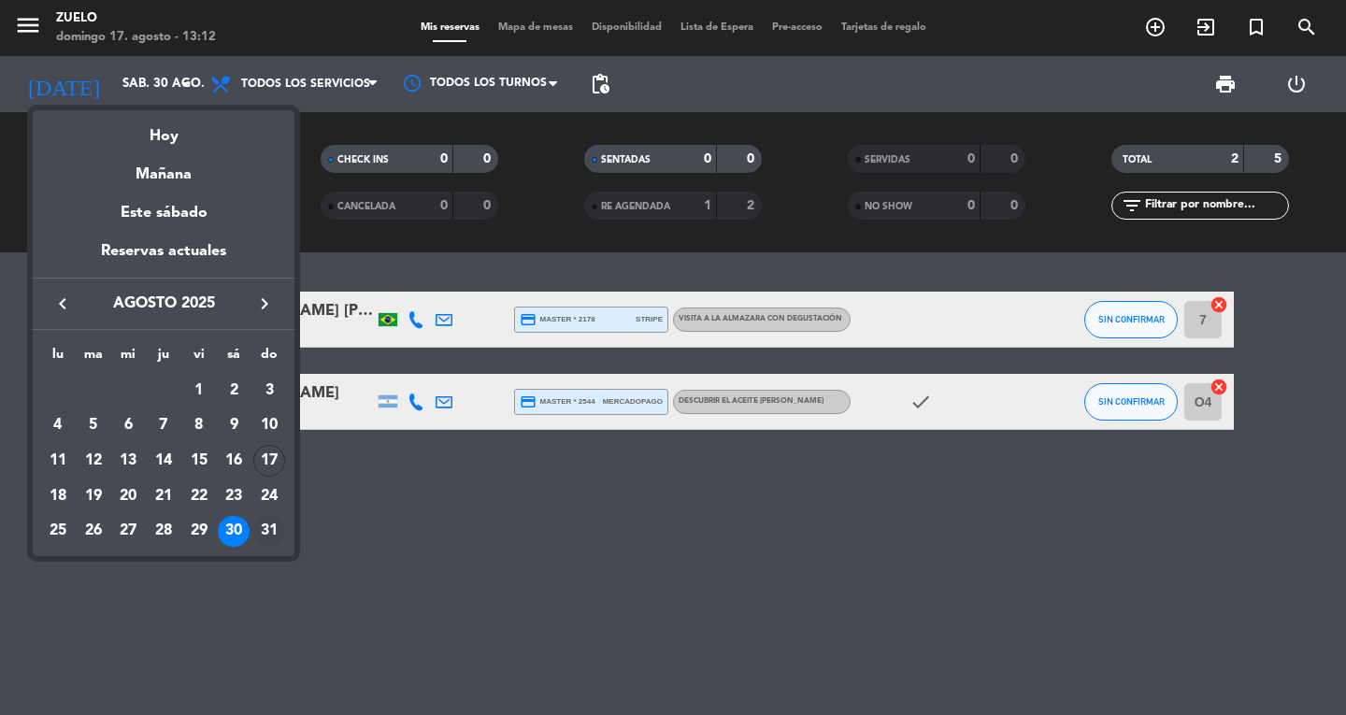
click at [261, 517] on div "31" at bounding box center [269, 532] width 32 height 32
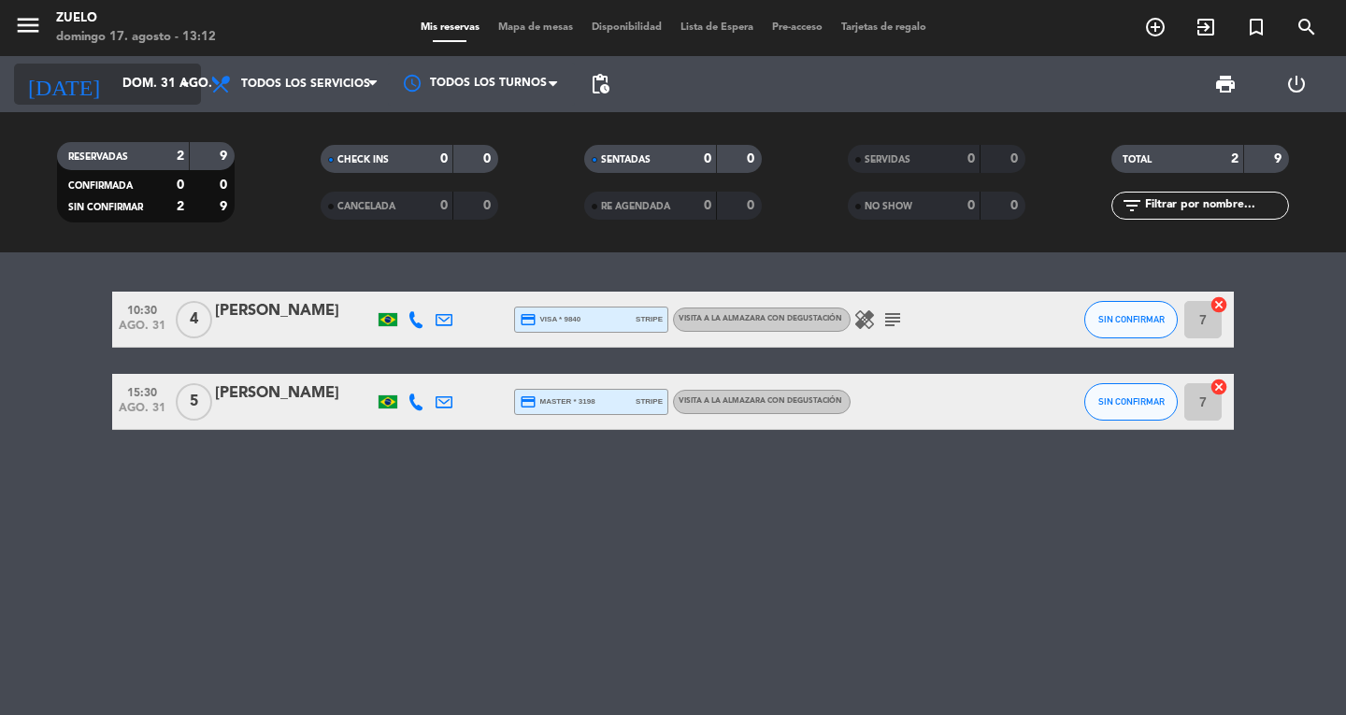
click at [152, 91] on input "dom. 31 ago." at bounding box center [195, 84] width 165 height 34
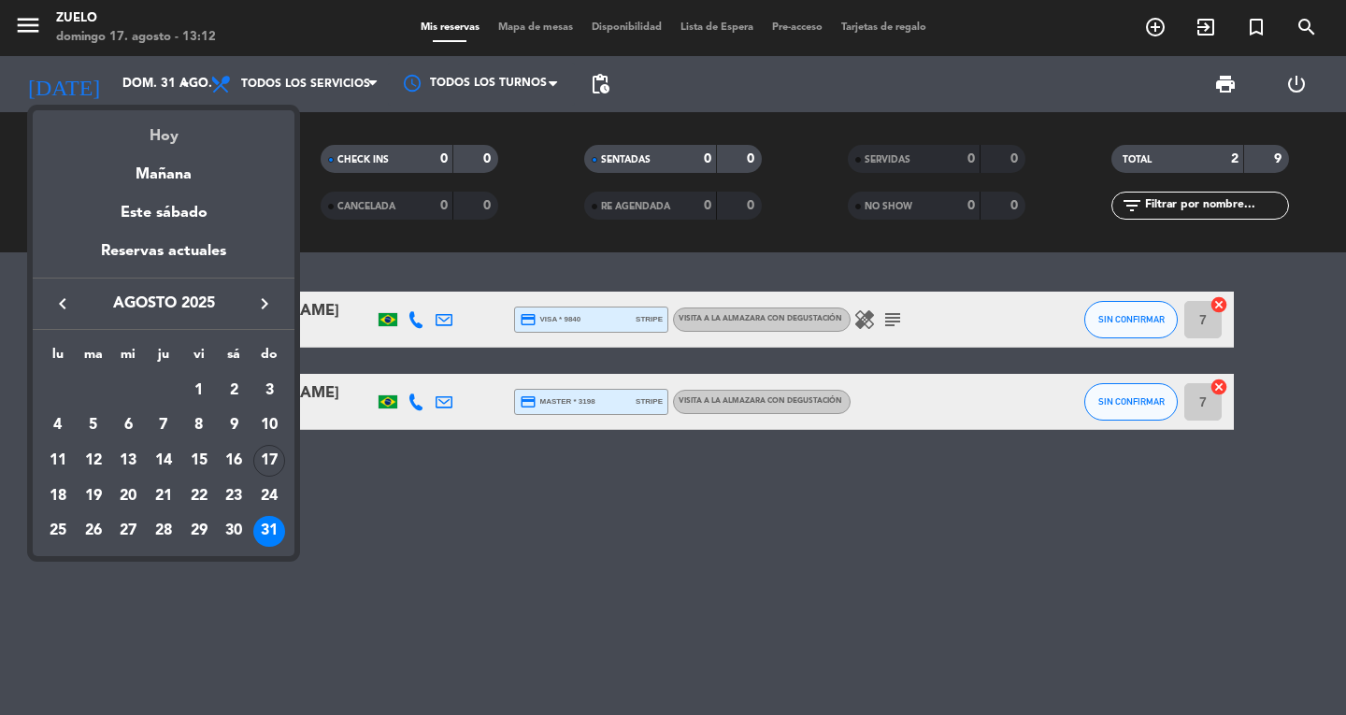
click at [157, 118] on div "Hoy" at bounding box center [164, 129] width 262 height 38
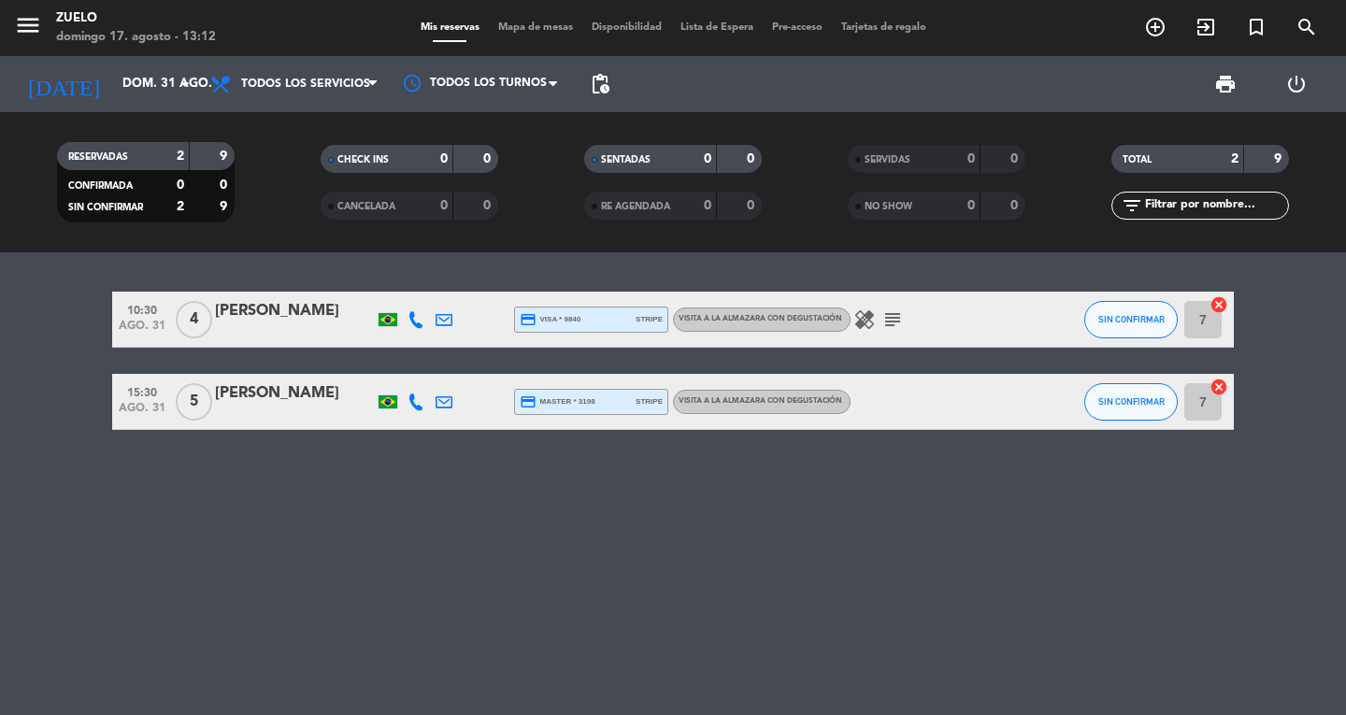
type input "dom. 17 ago."
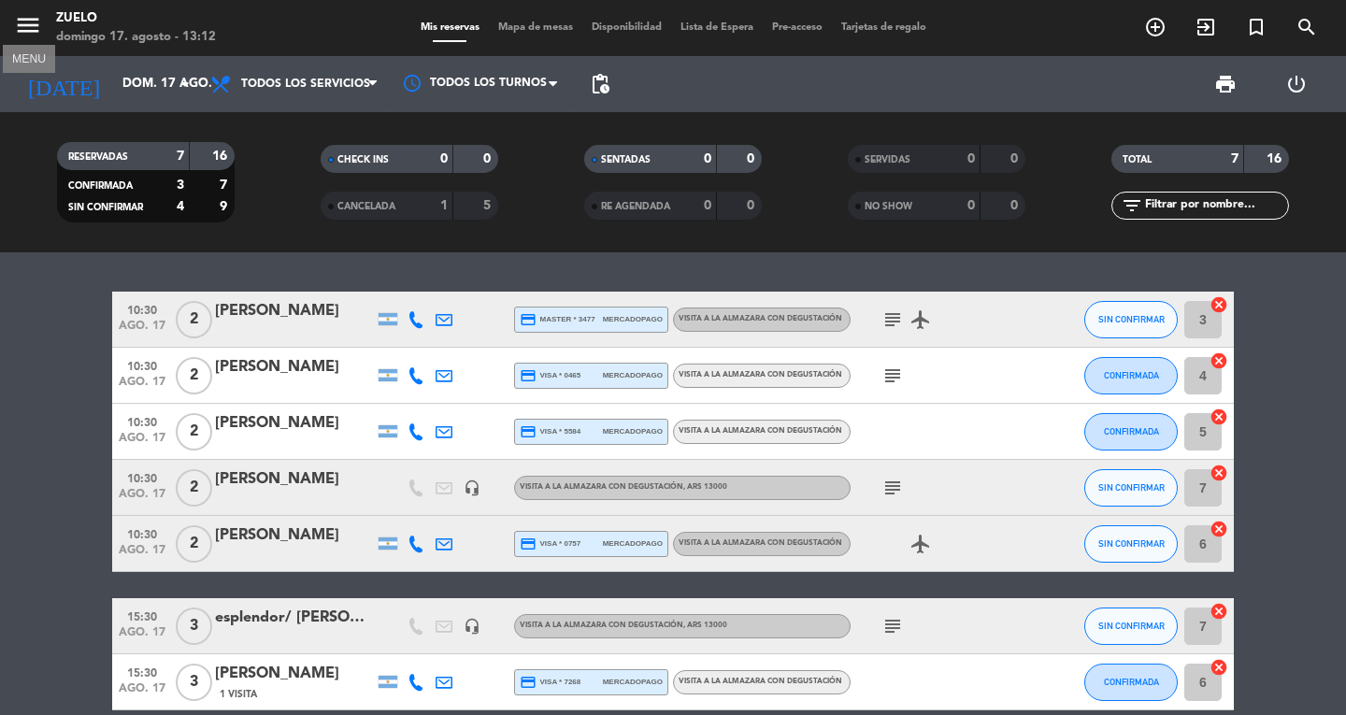
click at [33, 33] on icon "menu" at bounding box center [28, 25] width 28 height 28
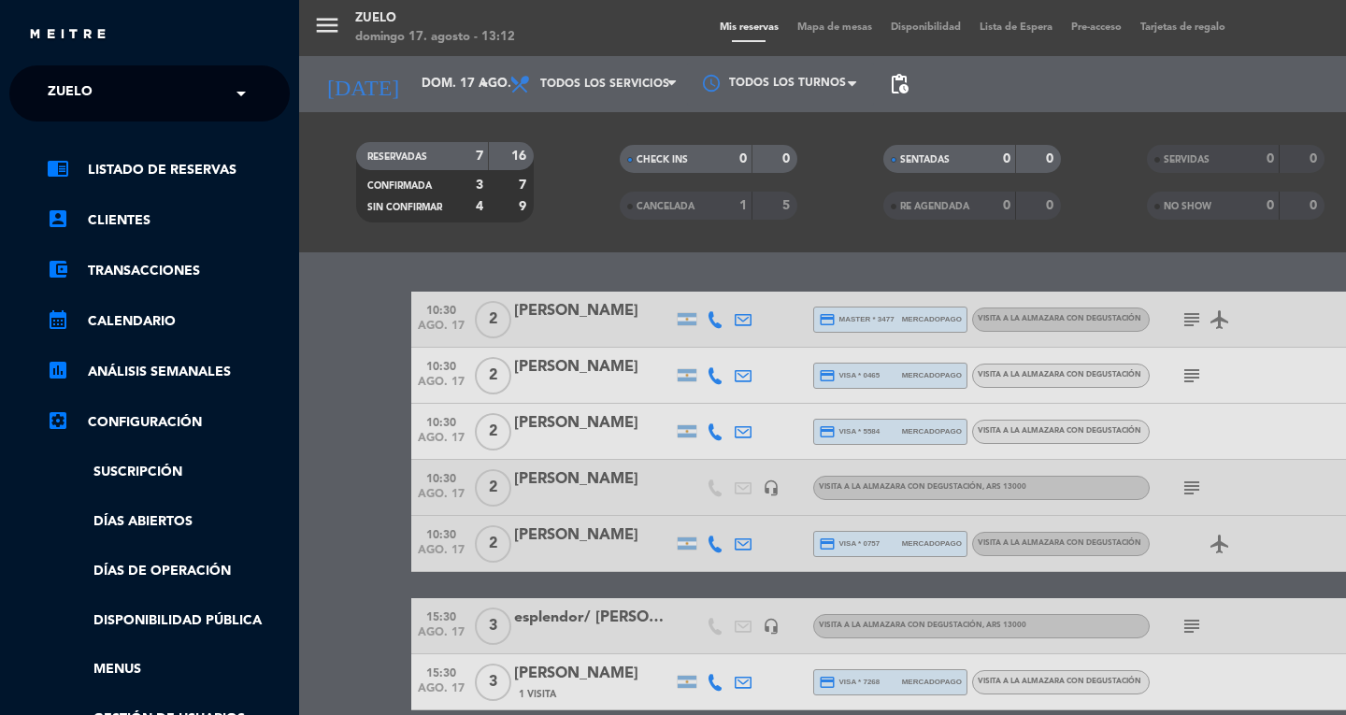
click at [116, 102] on div "× Zuelo" at bounding box center [80, 93] width 80 height 39
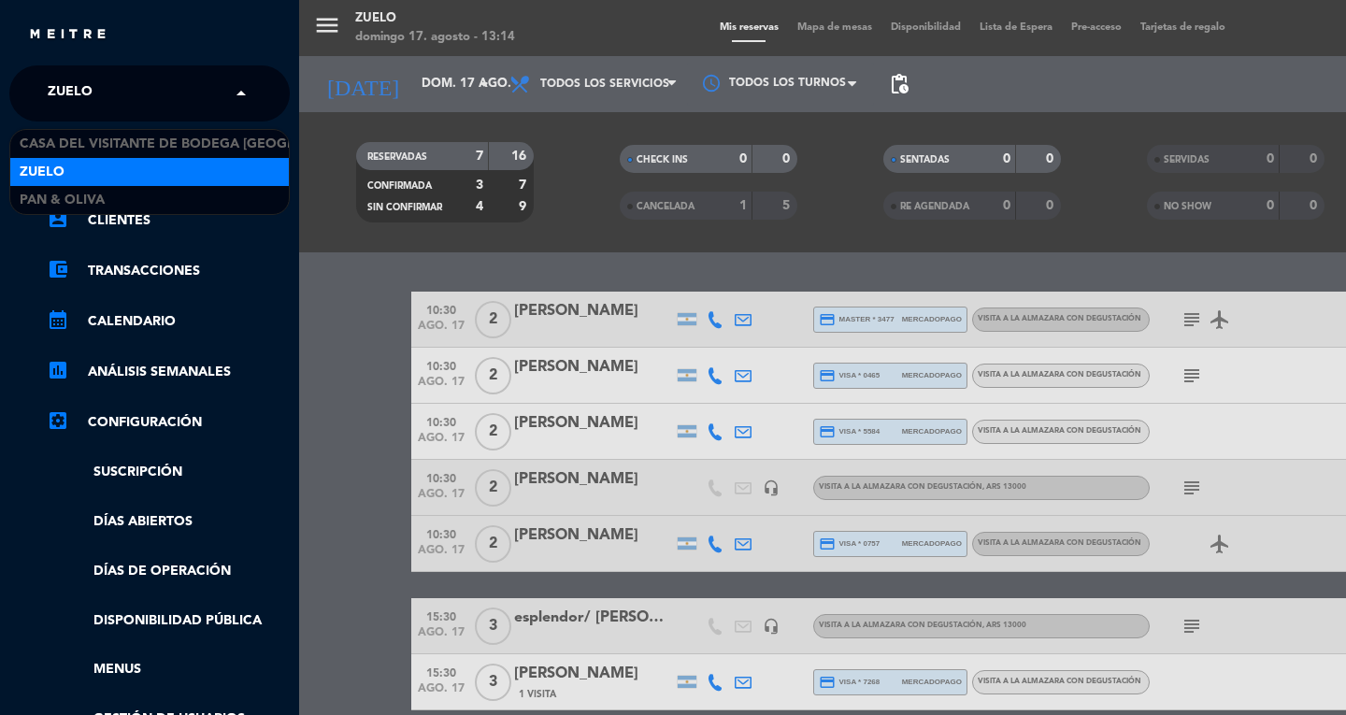
click at [327, 30] on div "menu [PERSON_NAME] 17. [PERSON_NAME] - 13:14 Mis reservas Mapa de mesas Disponi…" at bounding box center [972, 357] width 1346 height 715
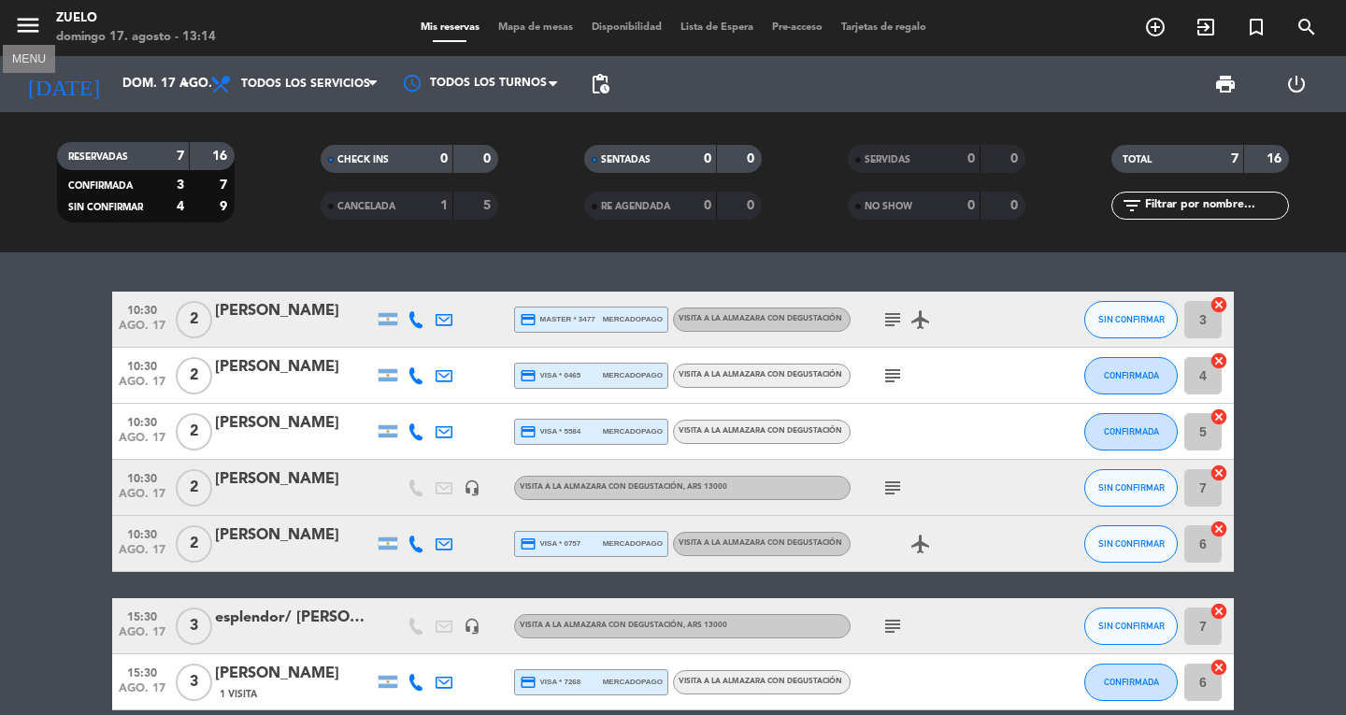
click at [31, 23] on icon "menu" at bounding box center [28, 25] width 28 height 28
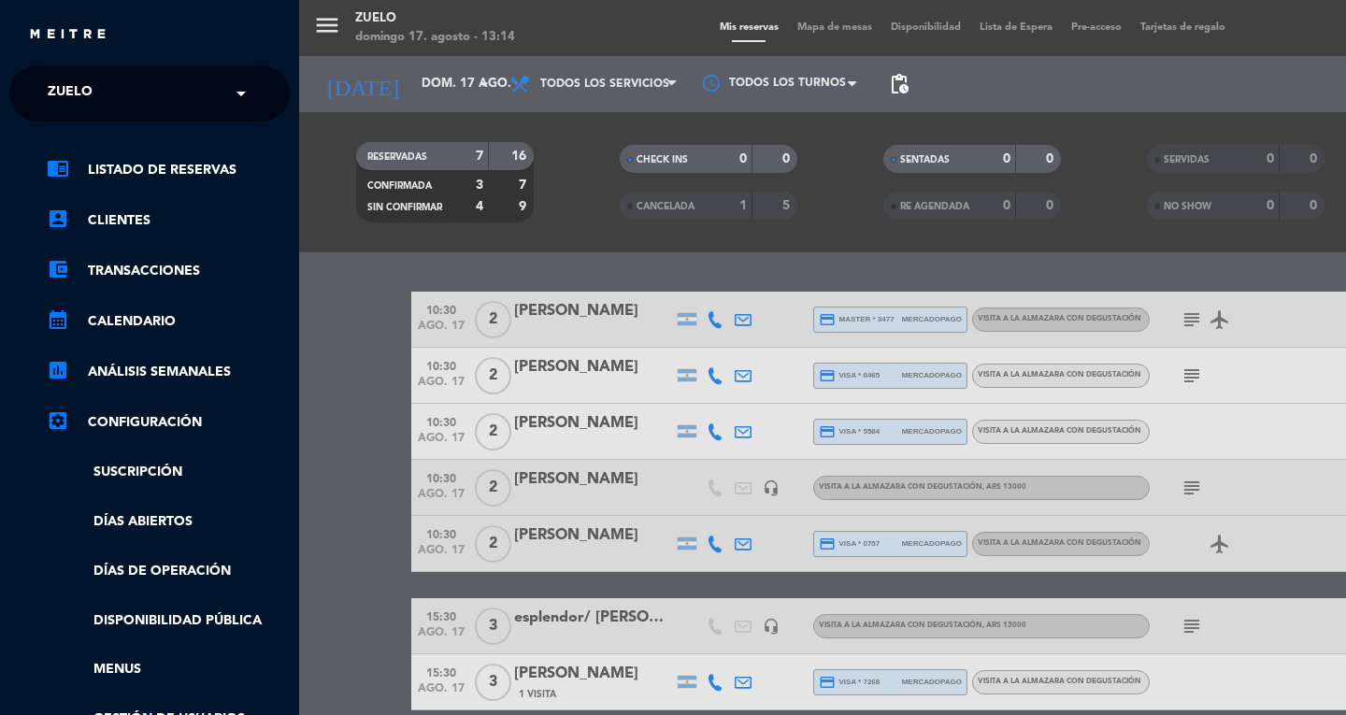
click at [72, 86] on span "Zuelo" at bounding box center [70, 93] width 45 height 39
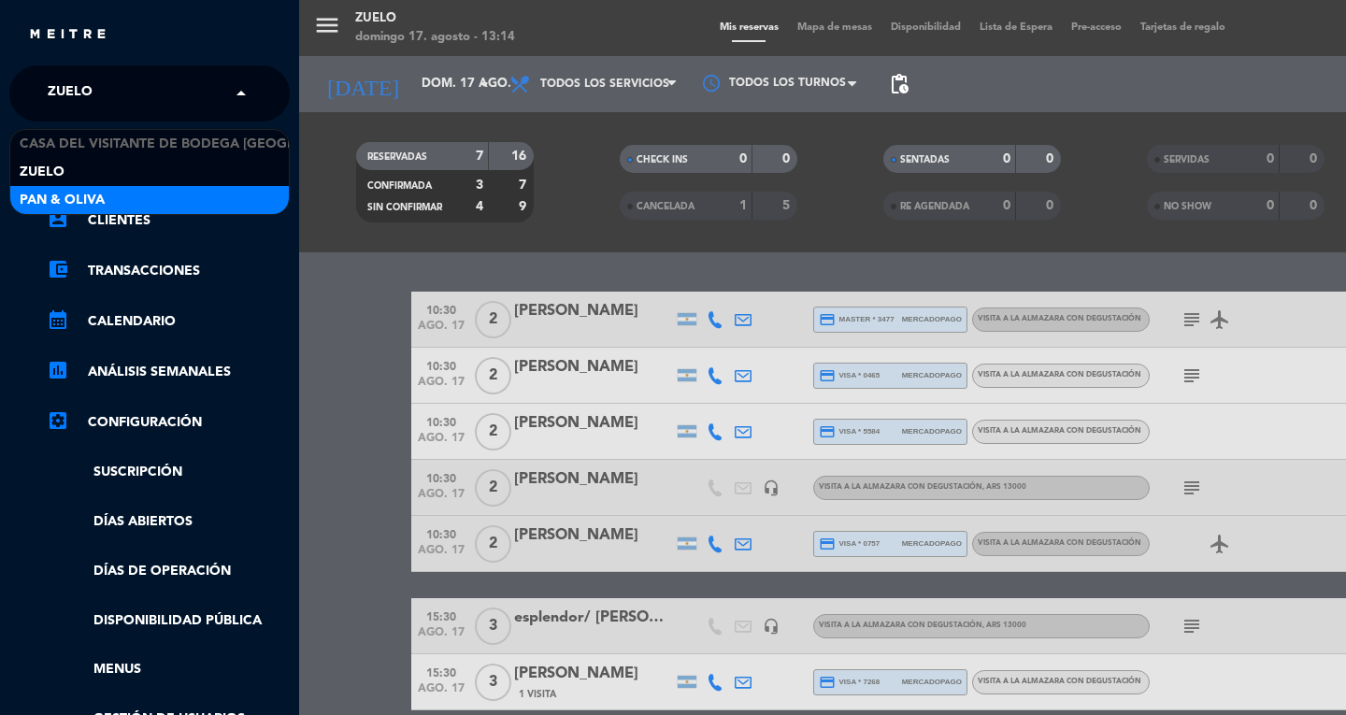
click at [77, 194] on span "Pan & Oliva" at bounding box center [62, 201] width 85 height 22
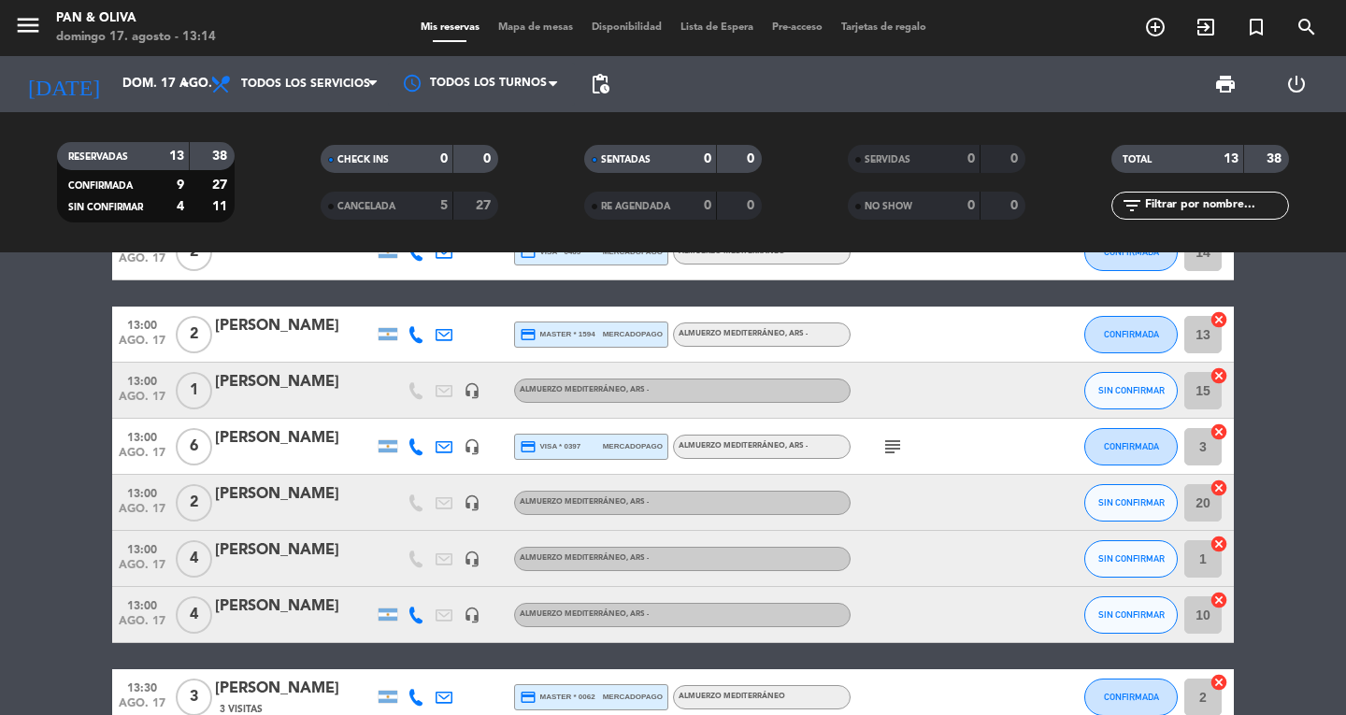
scroll to position [467, 0]
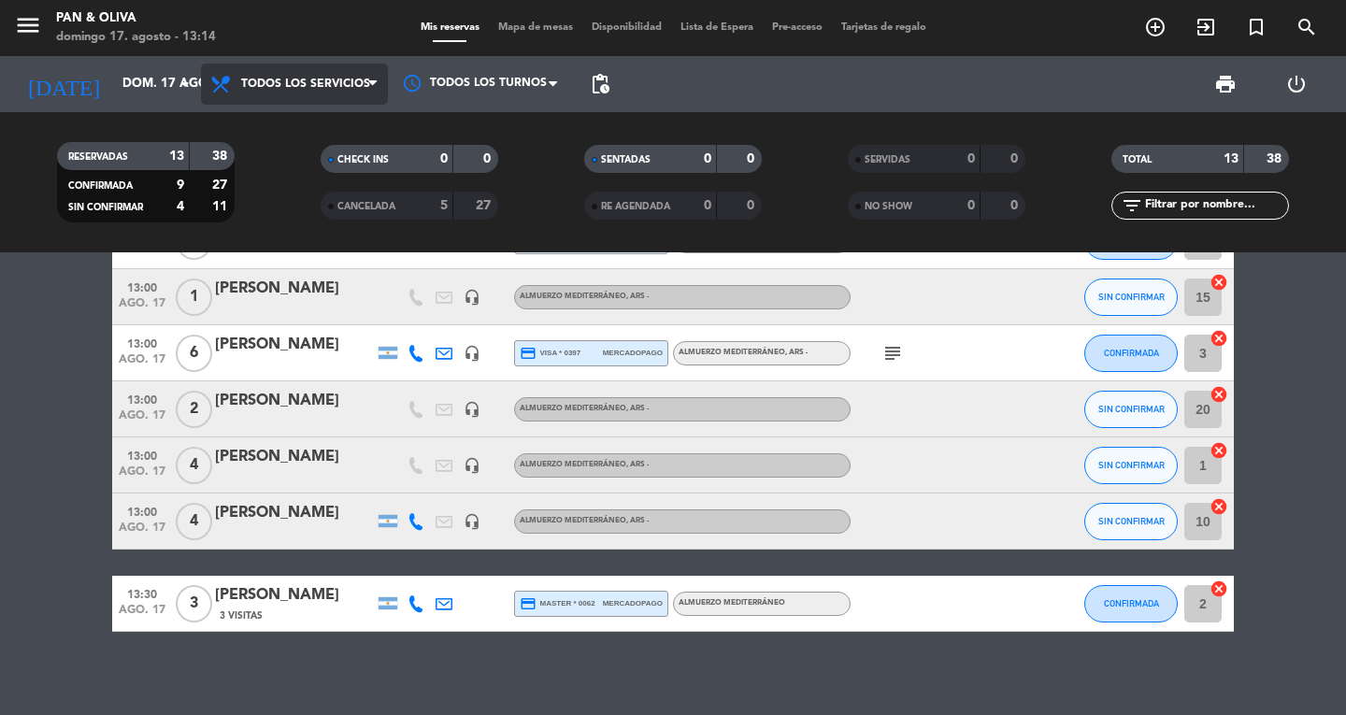
click at [376, 82] on icon at bounding box center [372, 84] width 8 height 15
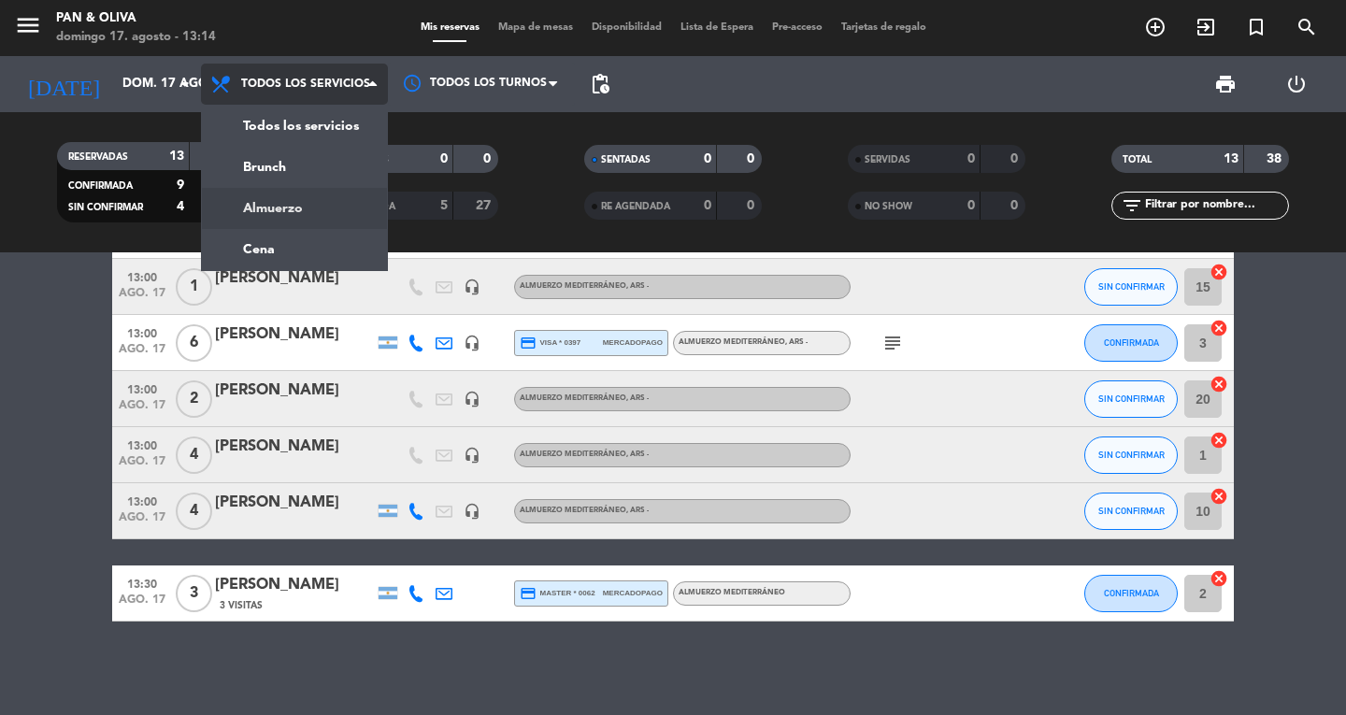
click at [296, 208] on div "menu Pan & [PERSON_NAME] 17. [PERSON_NAME] - 13:14 Mis reservas Mapa de mesas D…" at bounding box center [673, 126] width 1346 height 252
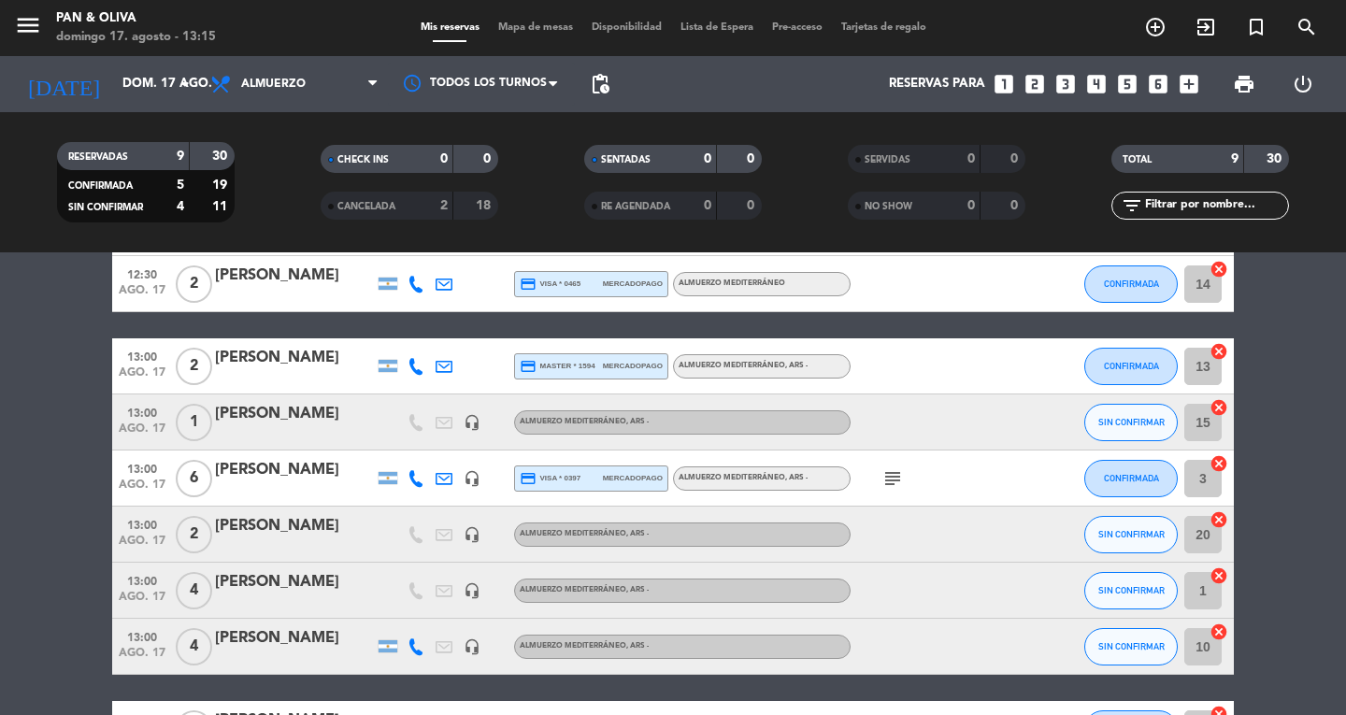
scroll to position [0, 0]
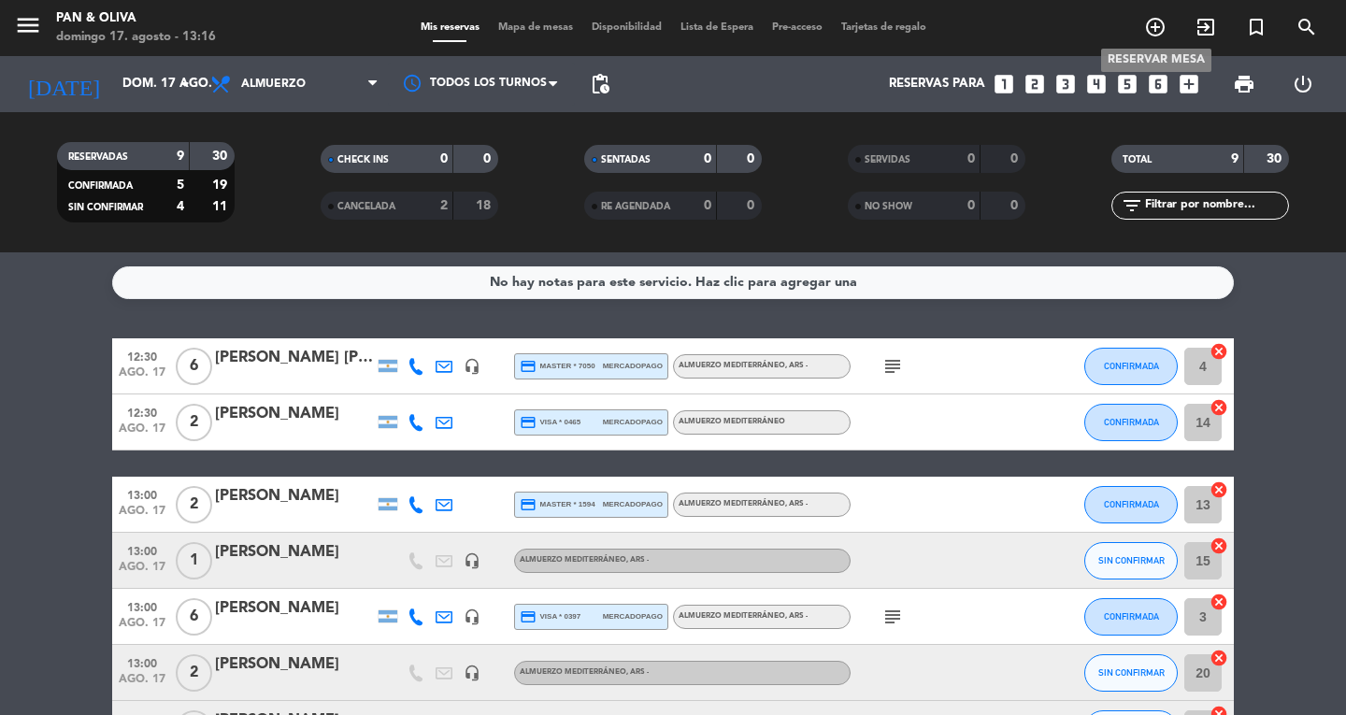
click at [1154, 24] on icon "add_circle_outline" at bounding box center [1155, 27] width 22 height 22
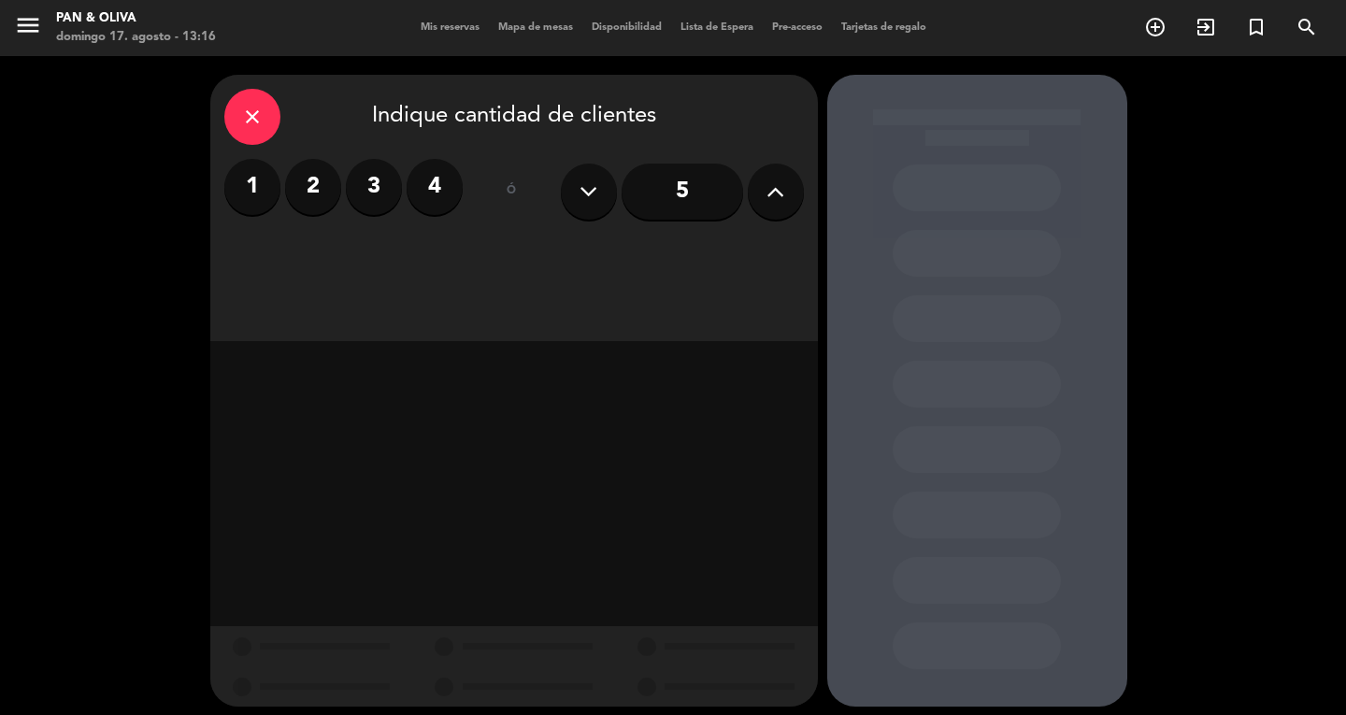
click at [431, 194] on label "4" at bounding box center [435, 187] width 56 height 56
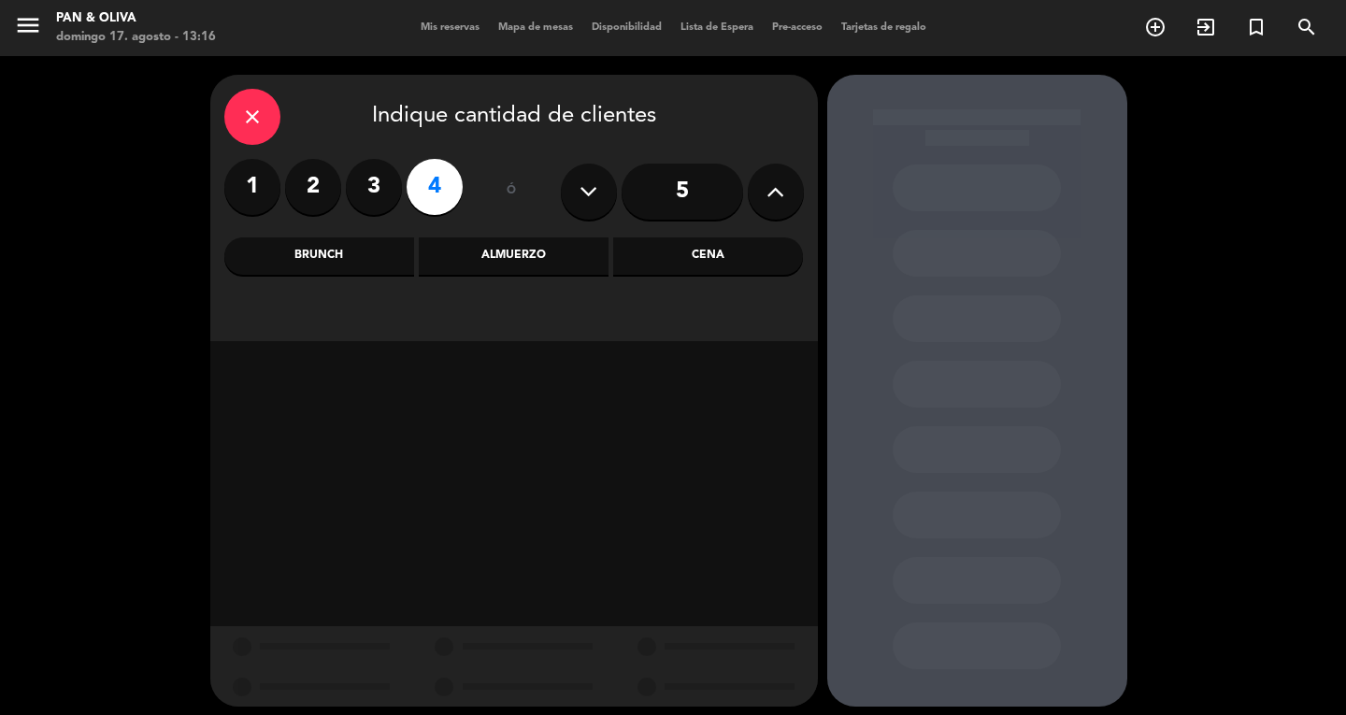
click at [512, 262] on div "Almuerzo" at bounding box center [514, 255] width 190 height 37
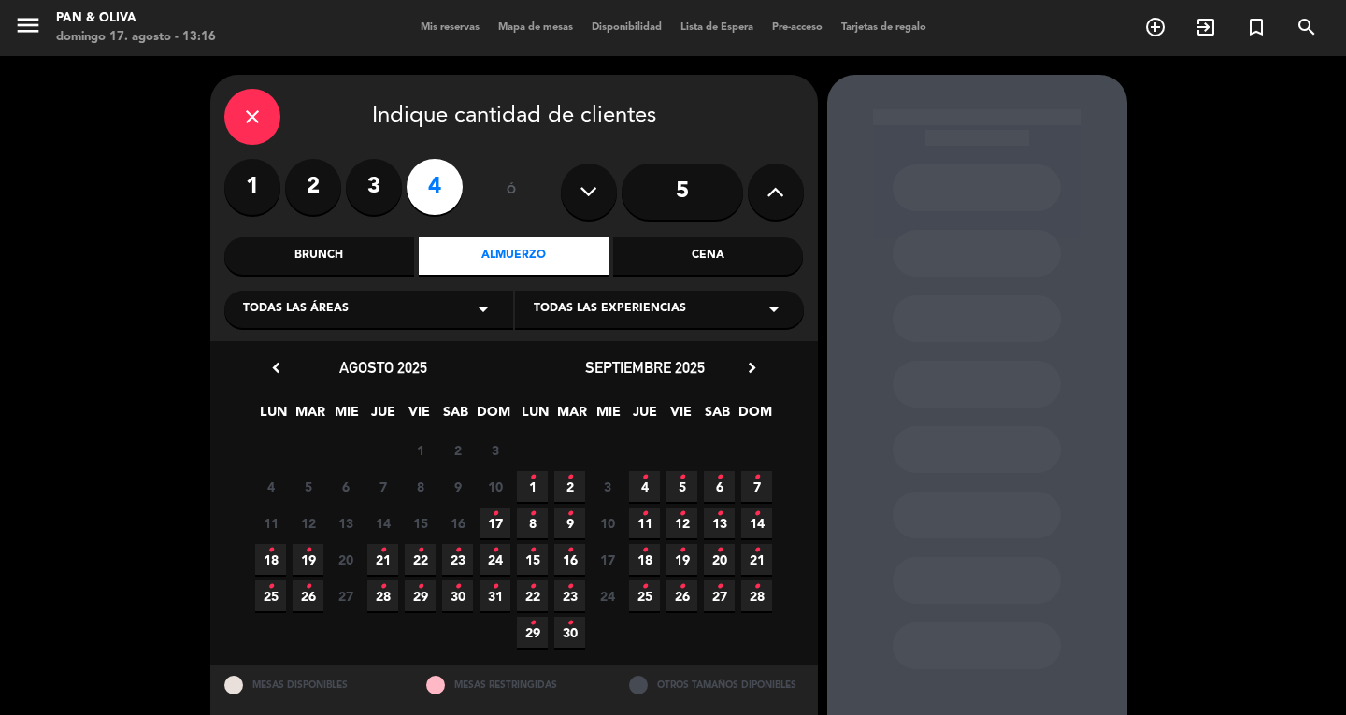
click at [725, 294] on div "Todas las experiencias arrow_drop_down" at bounding box center [659, 309] width 289 height 37
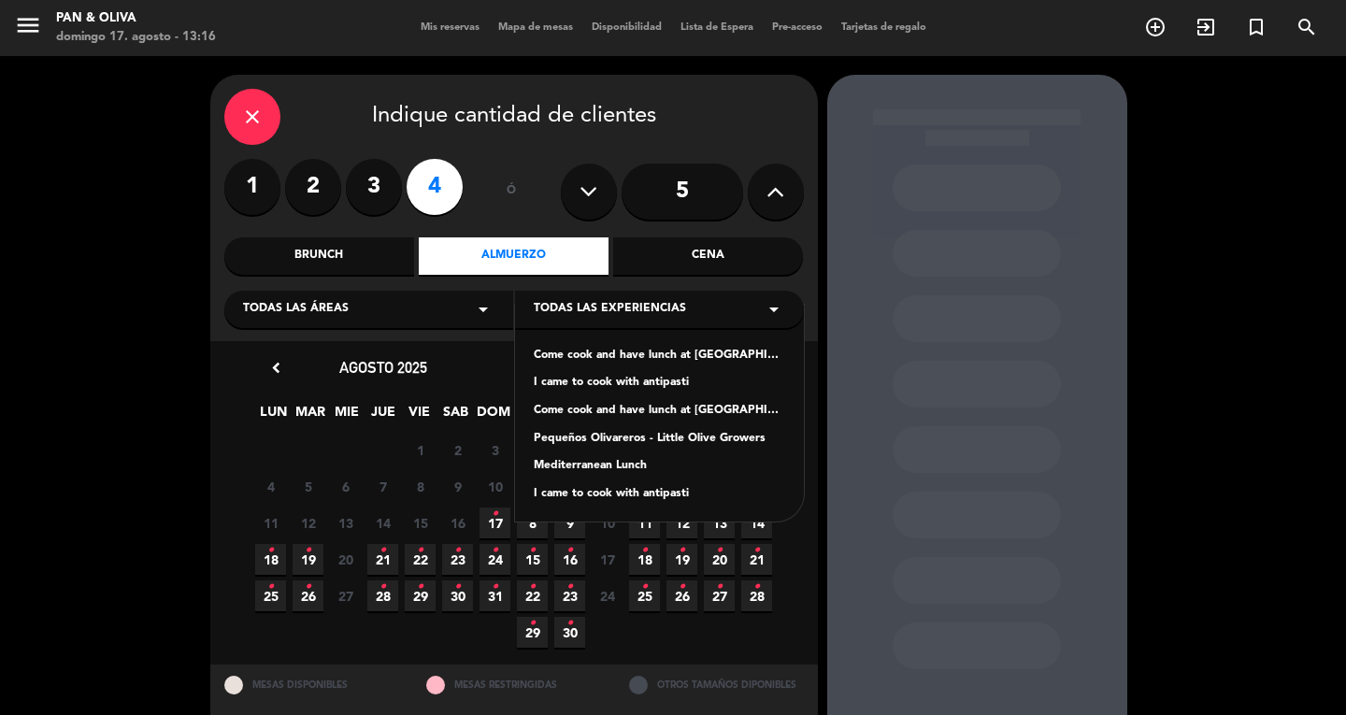
click at [600, 466] on div "Mediterranean Lunch" at bounding box center [659, 466] width 251 height 19
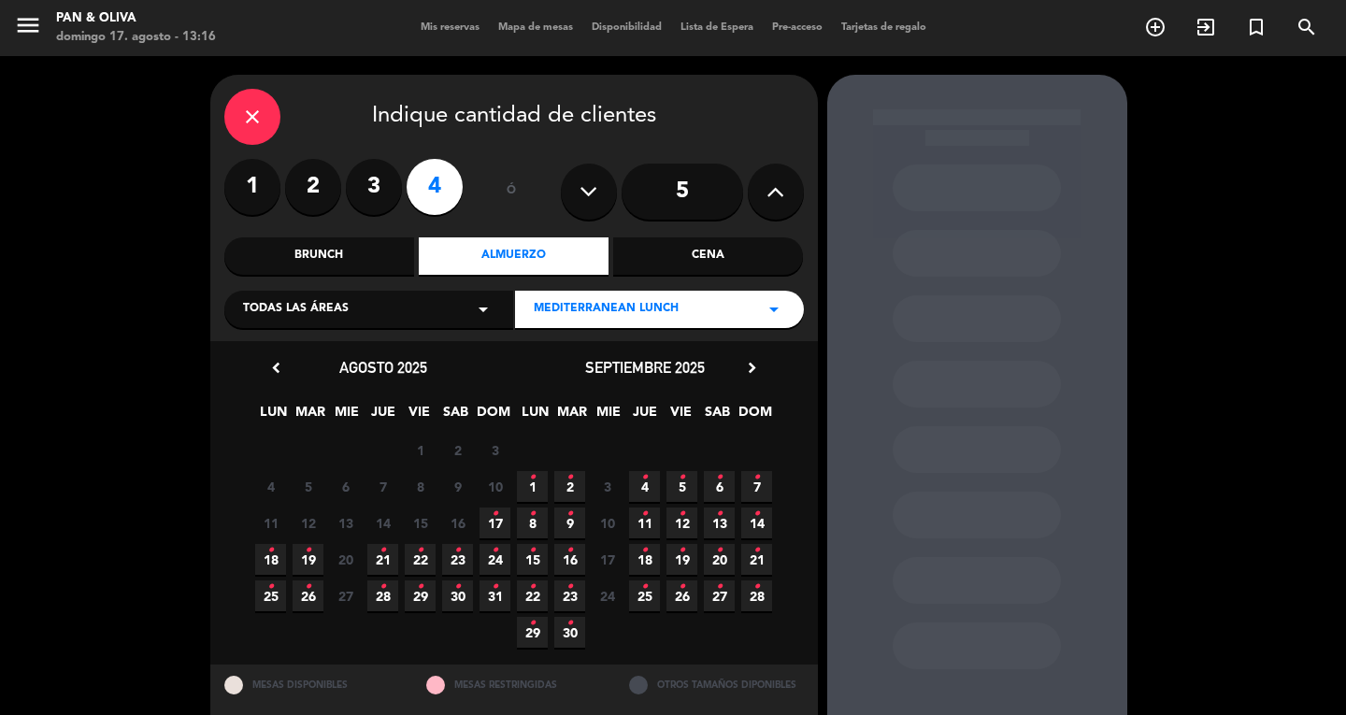
click at [493, 514] on icon "•" at bounding box center [495, 514] width 7 height 30
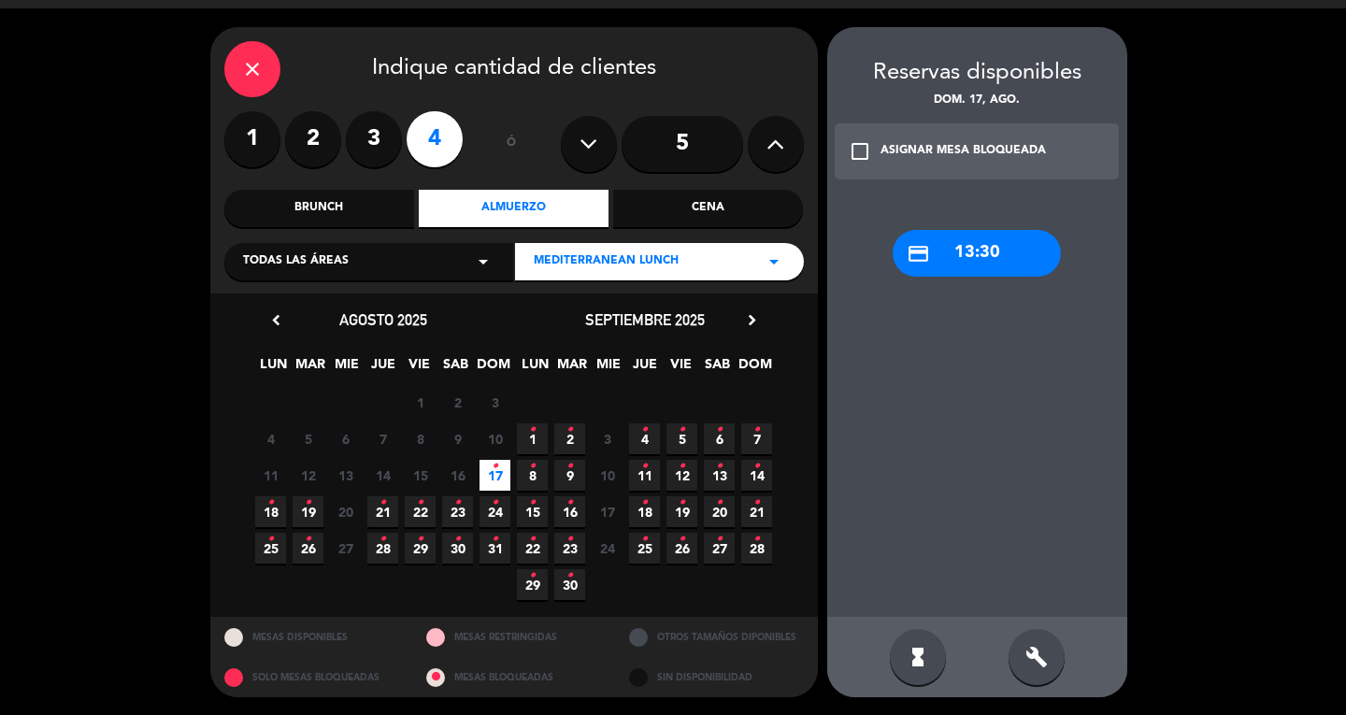
click at [975, 254] on div "credit_card 13:30" at bounding box center [977, 253] width 168 height 47
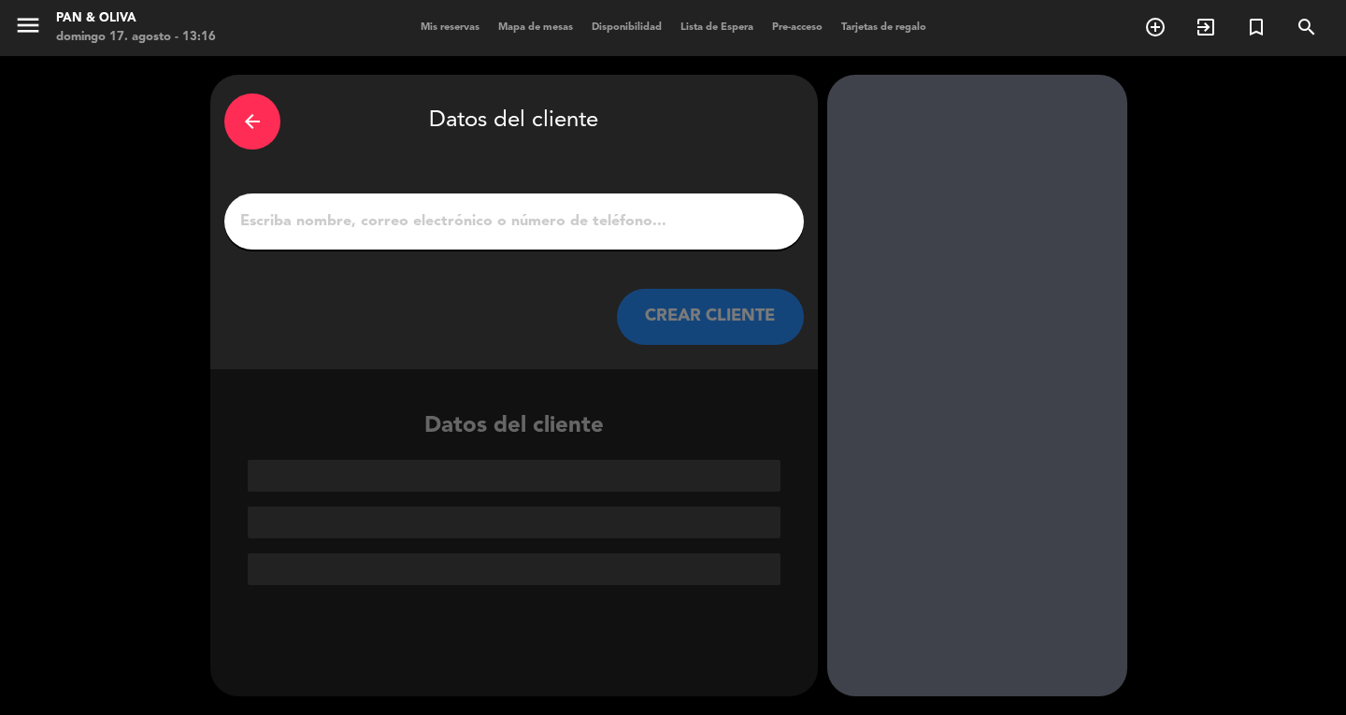
click at [334, 206] on div at bounding box center [514, 222] width 580 height 56
click at [333, 217] on input "1" at bounding box center [514, 221] width 552 height 26
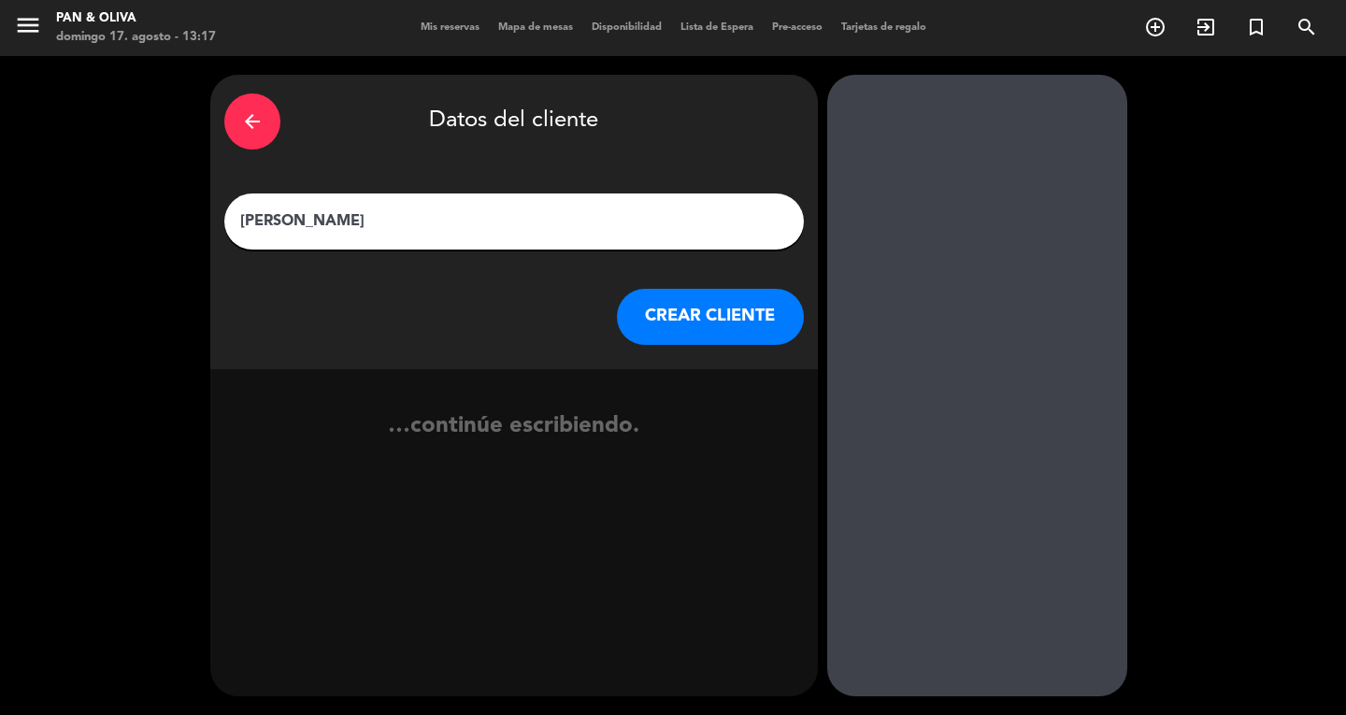
type input "[PERSON_NAME]"
click at [730, 322] on button "CREAR CLIENTE" at bounding box center [710, 317] width 187 height 56
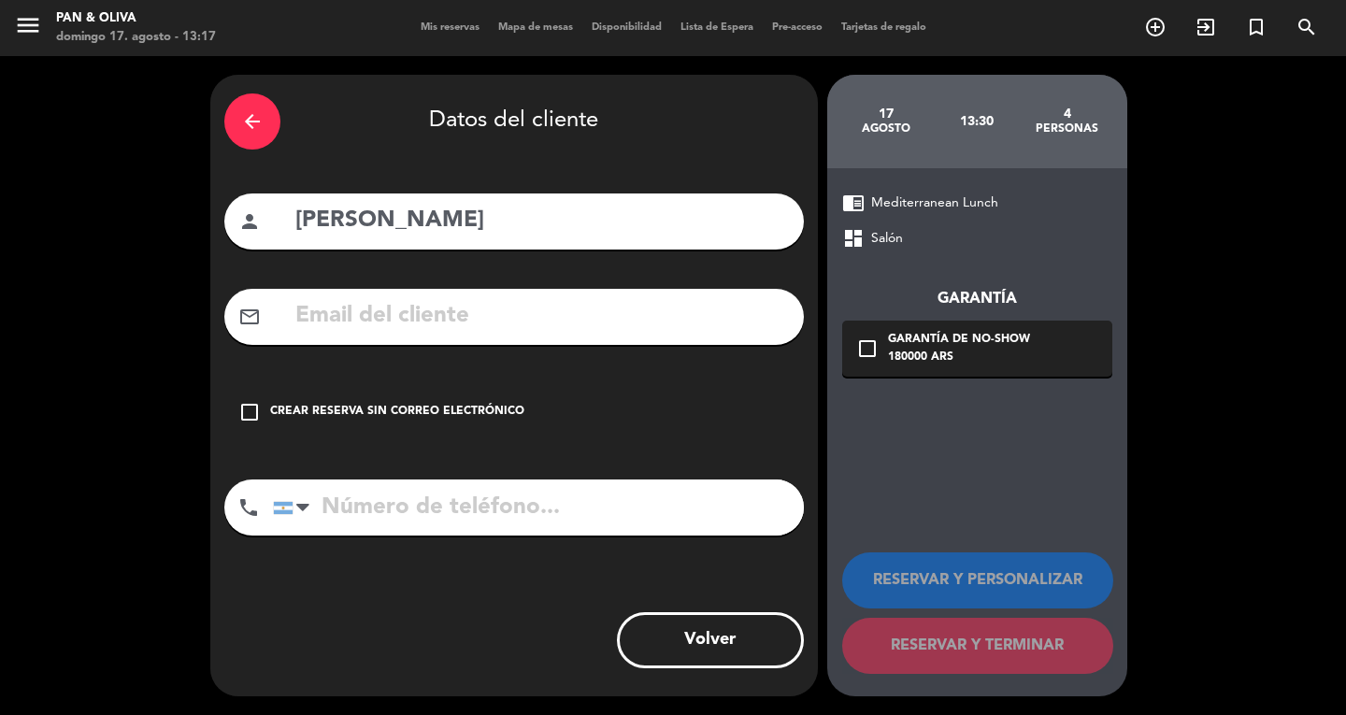
click at [248, 415] on icon "check_box_outline_blank" at bounding box center [249, 412] width 22 height 22
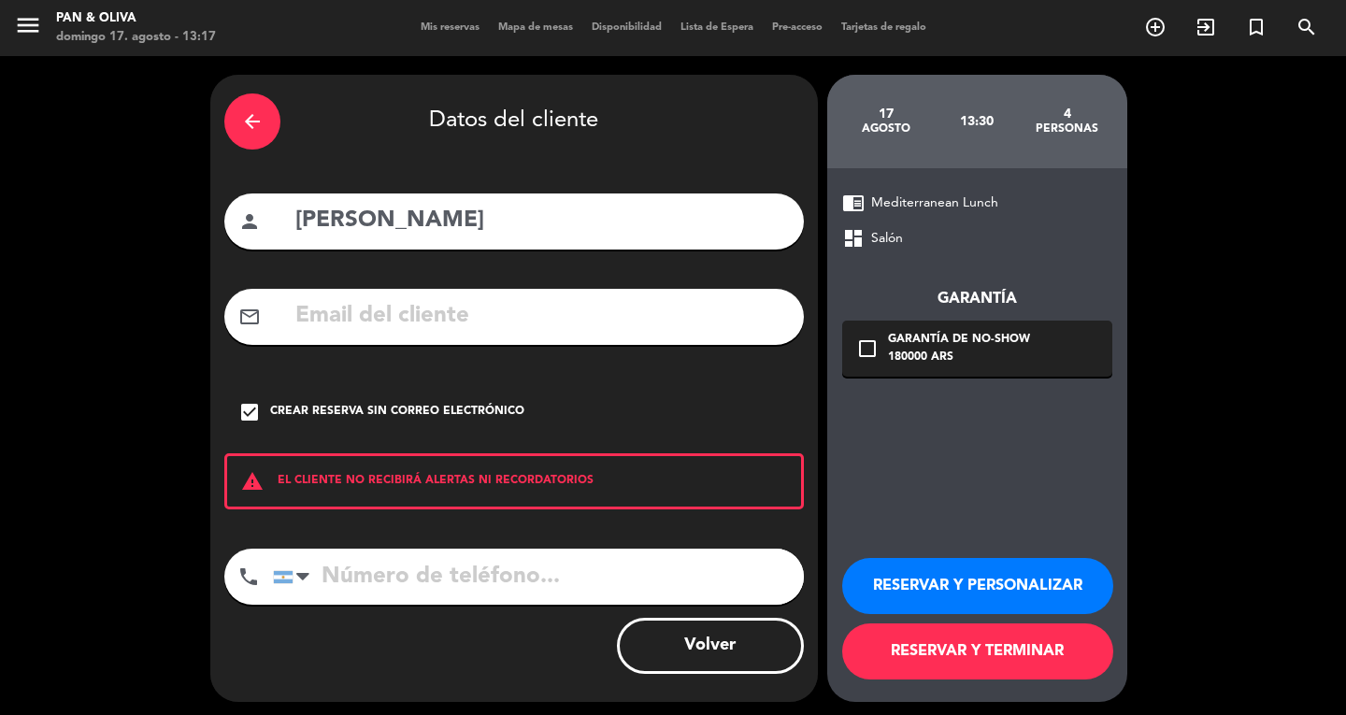
click at [946, 649] on button "RESERVAR Y TERMINAR" at bounding box center [977, 652] width 271 height 56
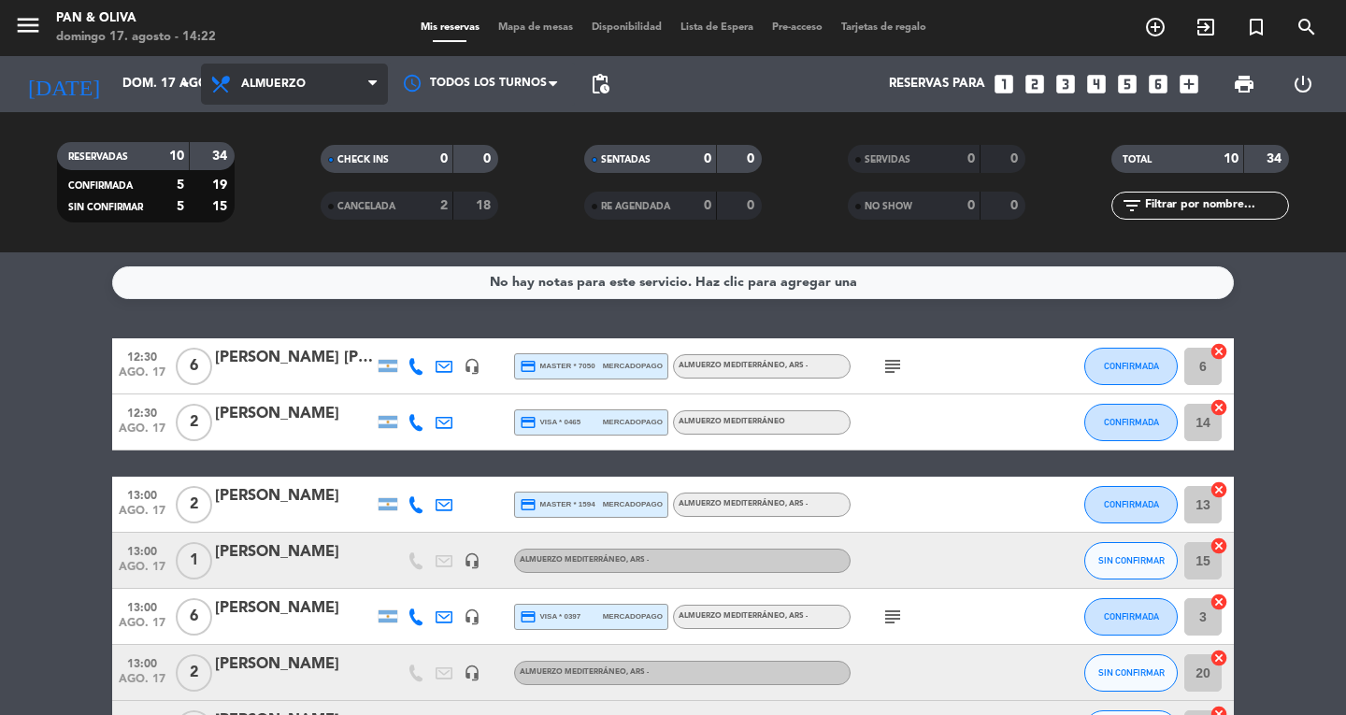
drag, startPoint x: 231, startPoint y: 98, endPoint x: 242, endPoint y: 94, distance: 11.8
click at [233, 98] on span "Almuerzo" at bounding box center [294, 84] width 187 height 41
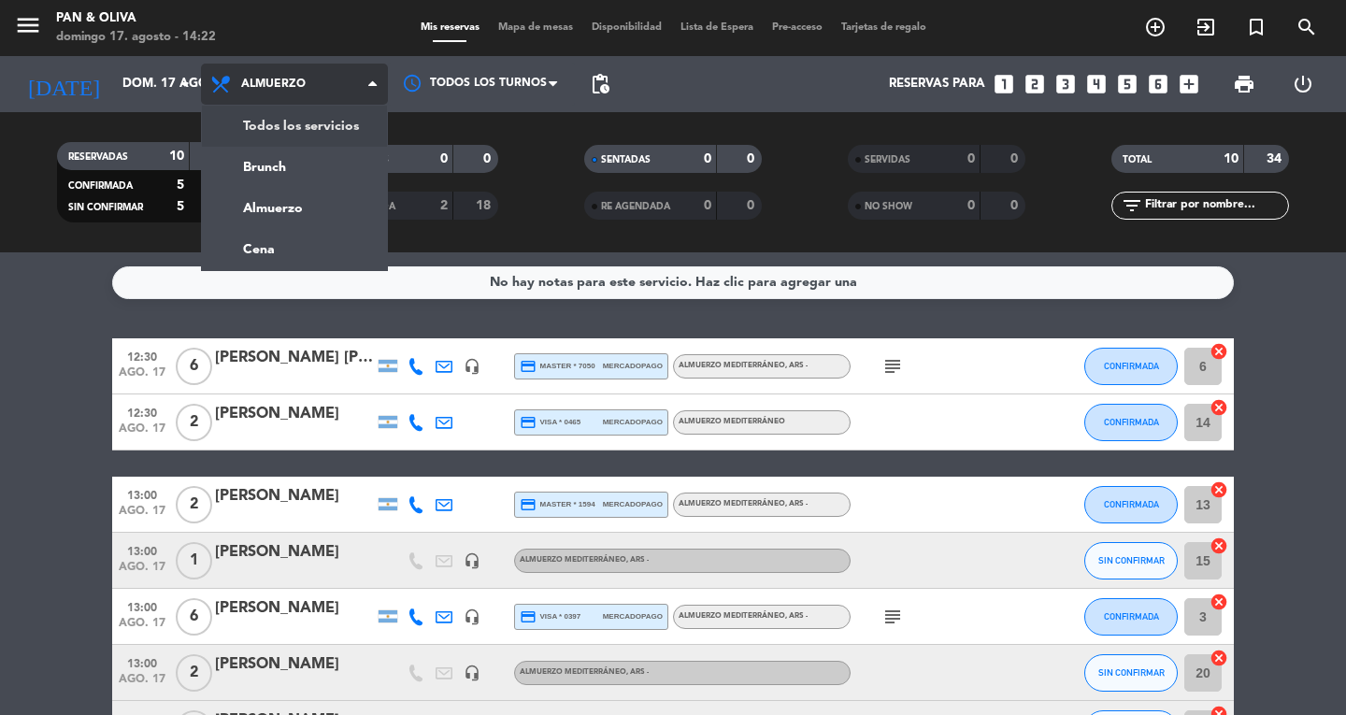
click at [308, 120] on div "menu Pan & [PERSON_NAME] 17. [PERSON_NAME] - 14:22 Mis reservas Mapa de mesas D…" at bounding box center [673, 126] width 1346 height 252
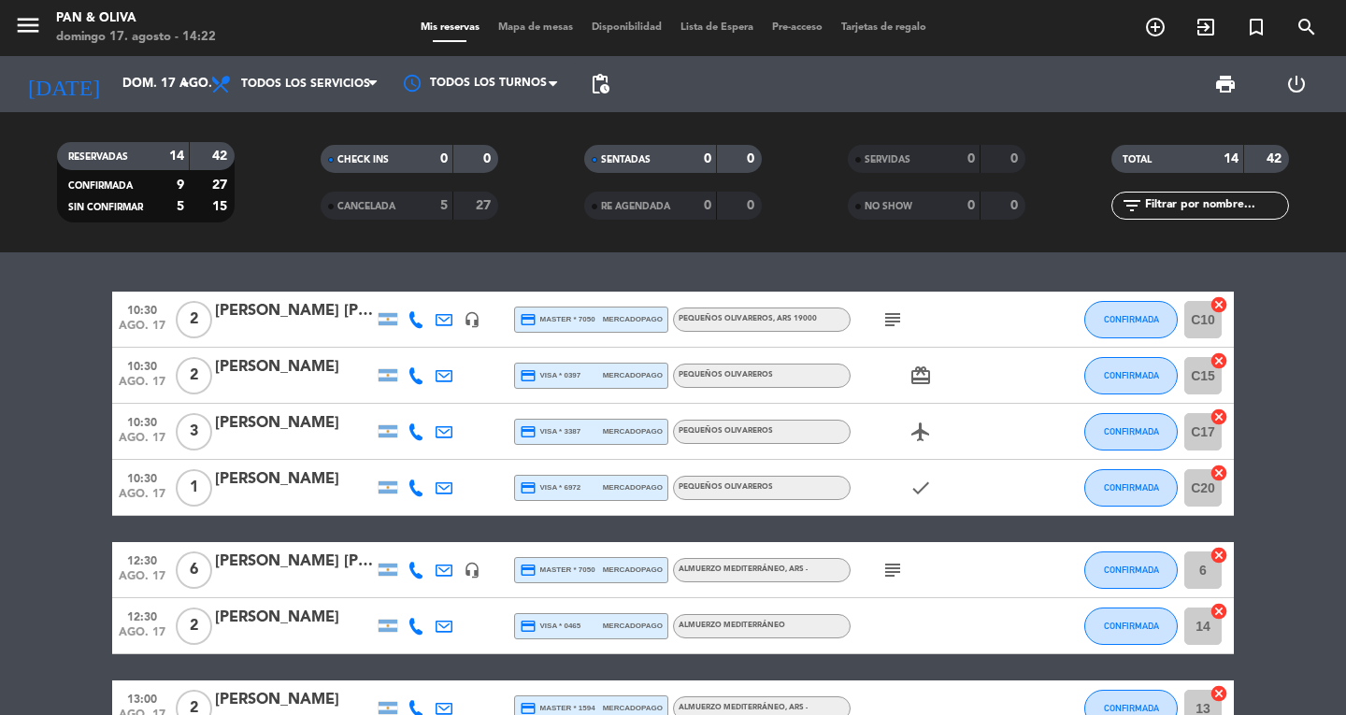
click at [895, 327] on icon "subject" at bounding box center [893, 319] width 22 height 22
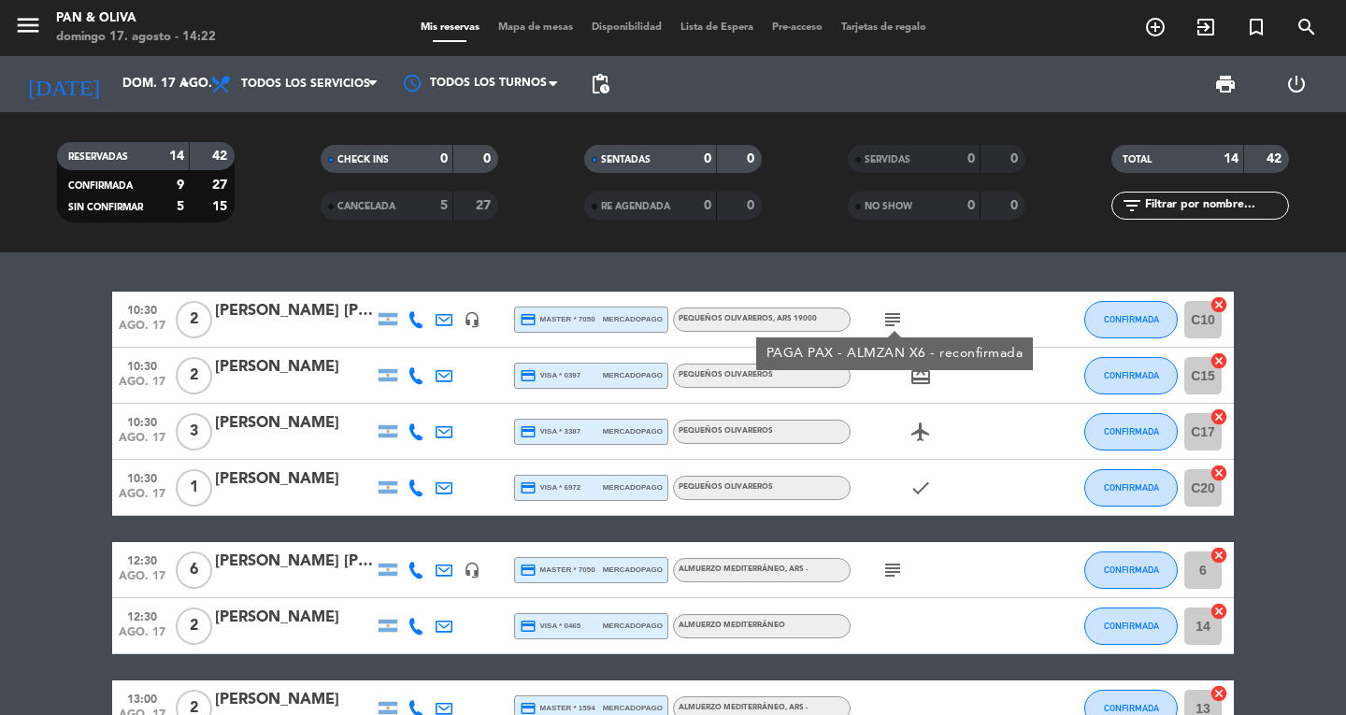
click at [895, 327] on icon "subject" at bounding box center [893, 319] width 22 height 22
